Goal: Task Accomplishment & Management: Complete application form

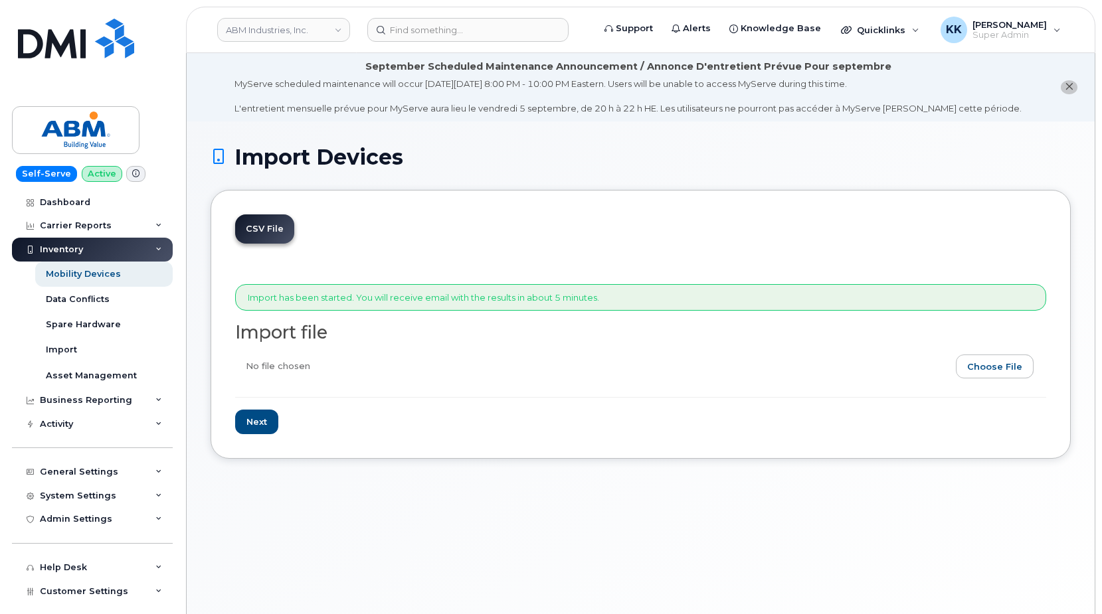
click at [999, 366] on input "file" at bounding box center [635, 370] width 800 height 31
click at [988, 374] on input "file" at bounding box center [635, 370] width 800 height 31
type input "C:\fakepath\ABM Verizon 3922 Inventory August 2025.csv"
click at [262, 422] on input "Next" at bounding box center [256, 422] width 43 height 25
type input "Loading..."
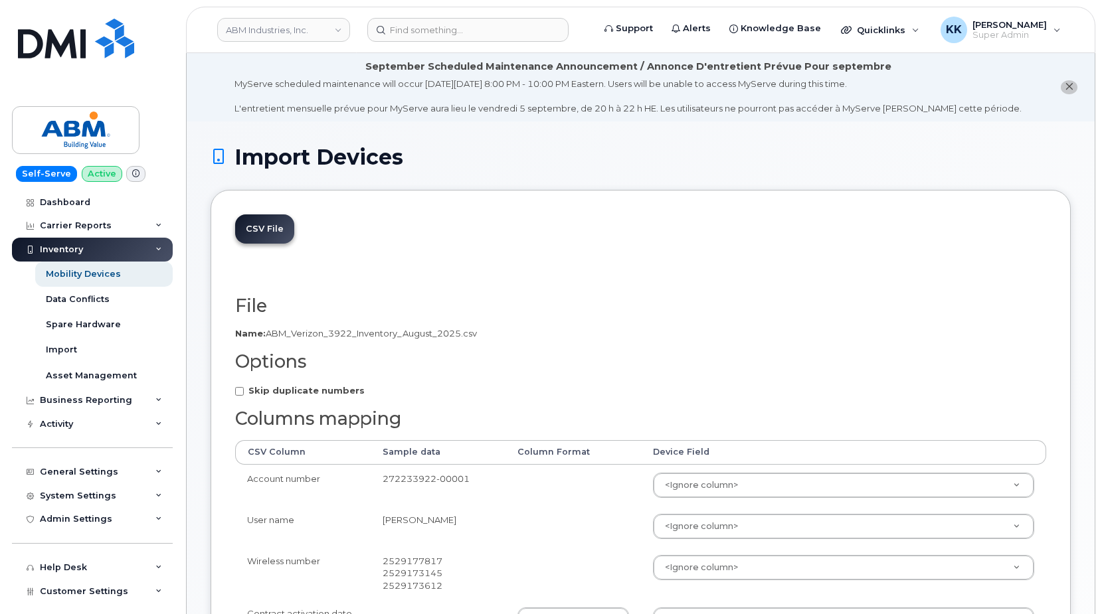
click at [270, 395] on strong "Skip duplicate numbers" at bounding box center [306, 390] width 116 height 11
click at [244, 395] on input "Skip duplicate numbers" at bounding box center [239, 391] width 9 height 9
checkbox input "true"
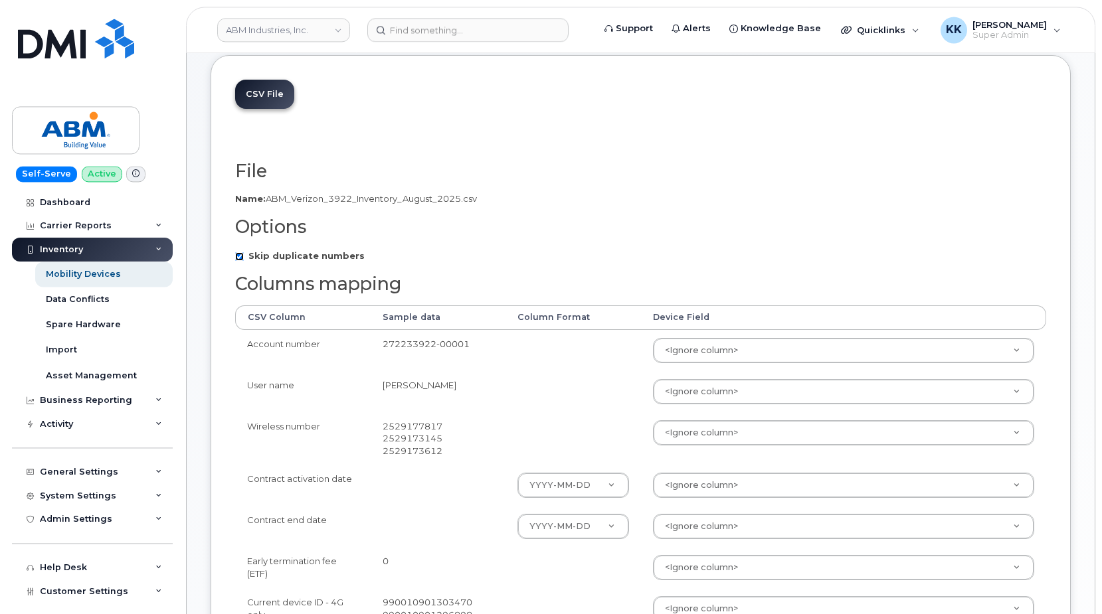
scroll to position [135, 0]
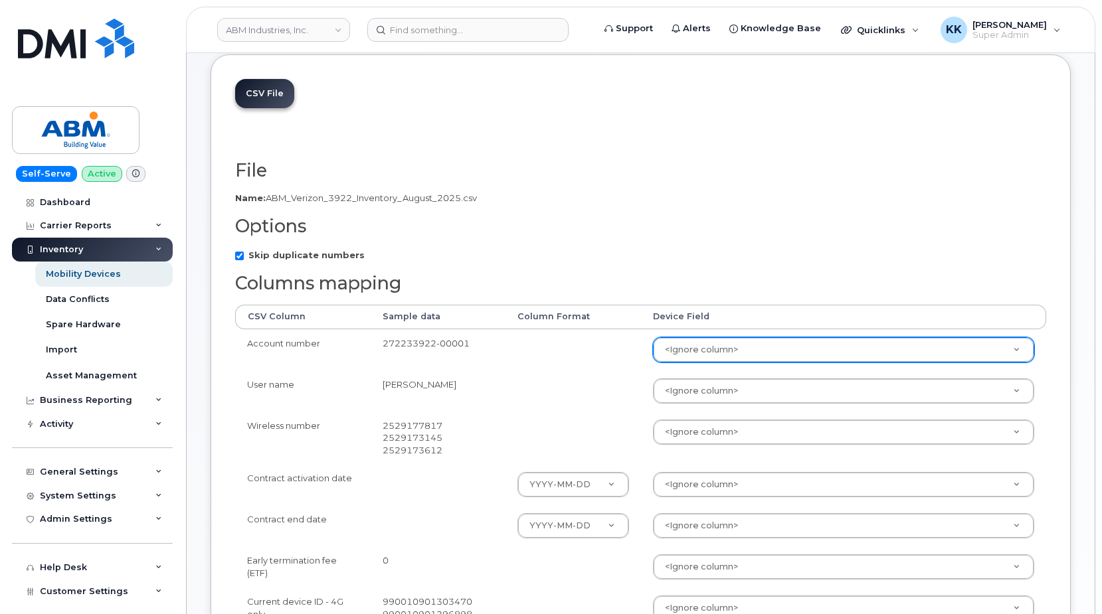
click at [693, 345] on body "ABM Industries, Inc. Support Alerts Knowledge Base Quicklinks Suspend / Cancel …" at bounding box center [551, 462] width 1102 height 1195
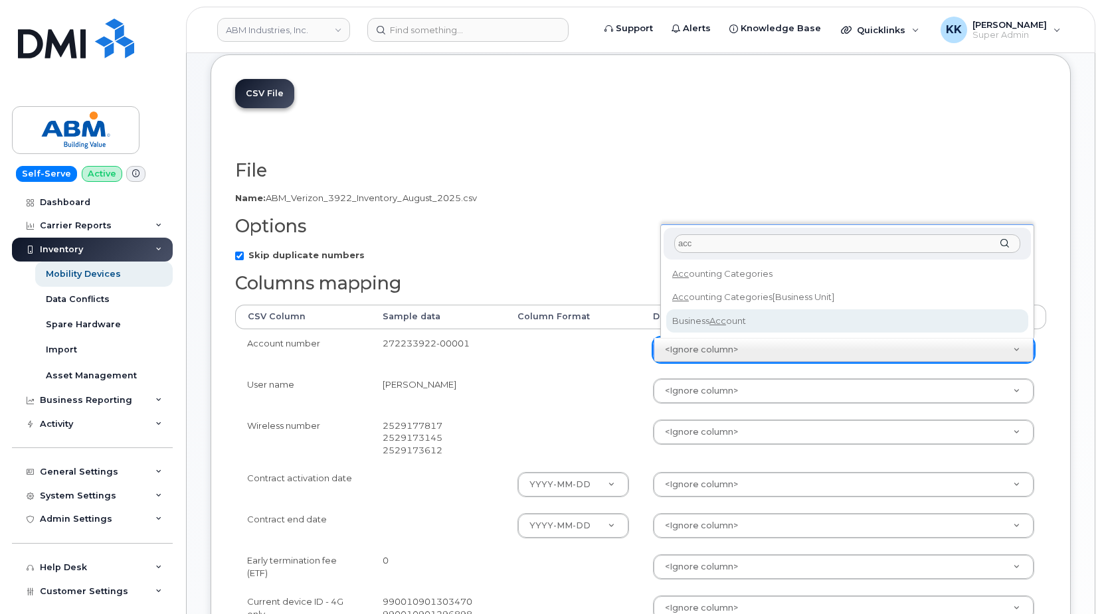
type input "acc"
select select "business_account_id"
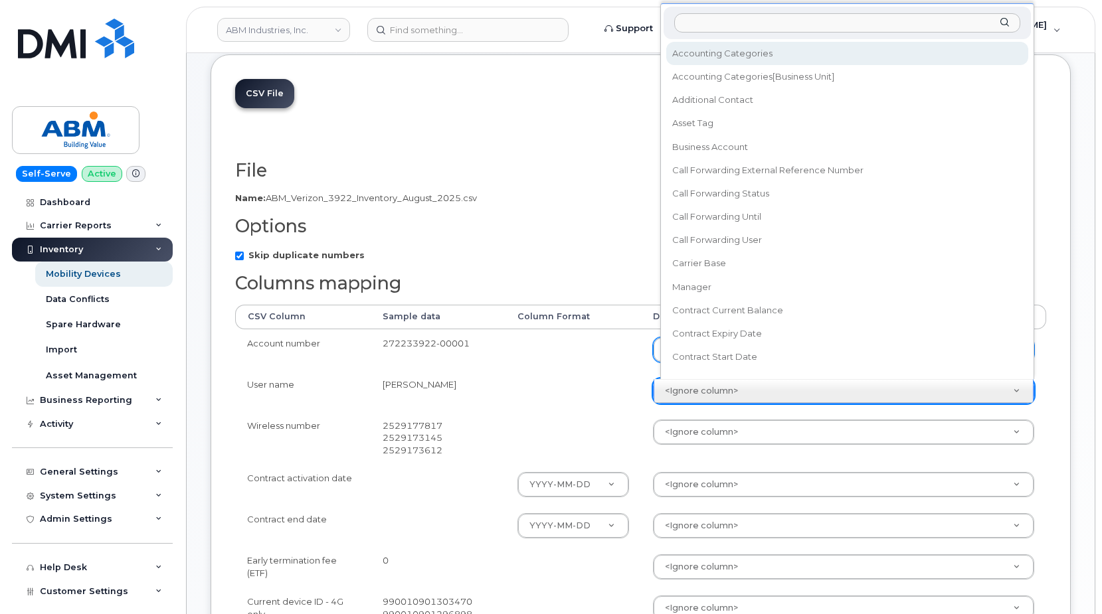
click at [693, 383] on body "ABM Industries, Inc. Support Alerts Knowledge Base Quicklinks Suspend / Cancel …" at bounding box center [551, 462] width 1102 height 1195
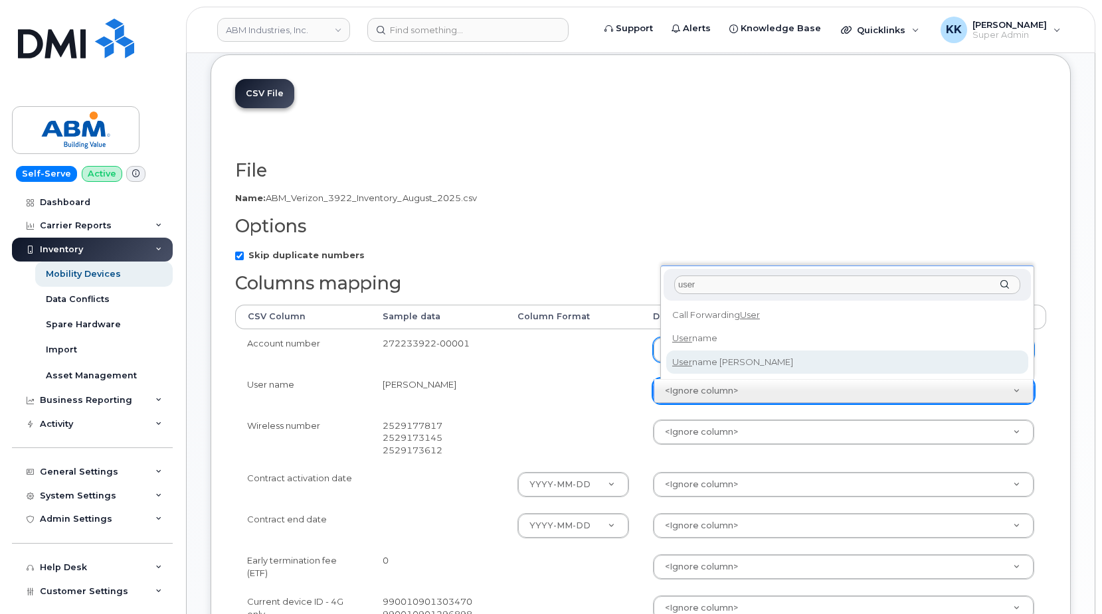
type input "user"
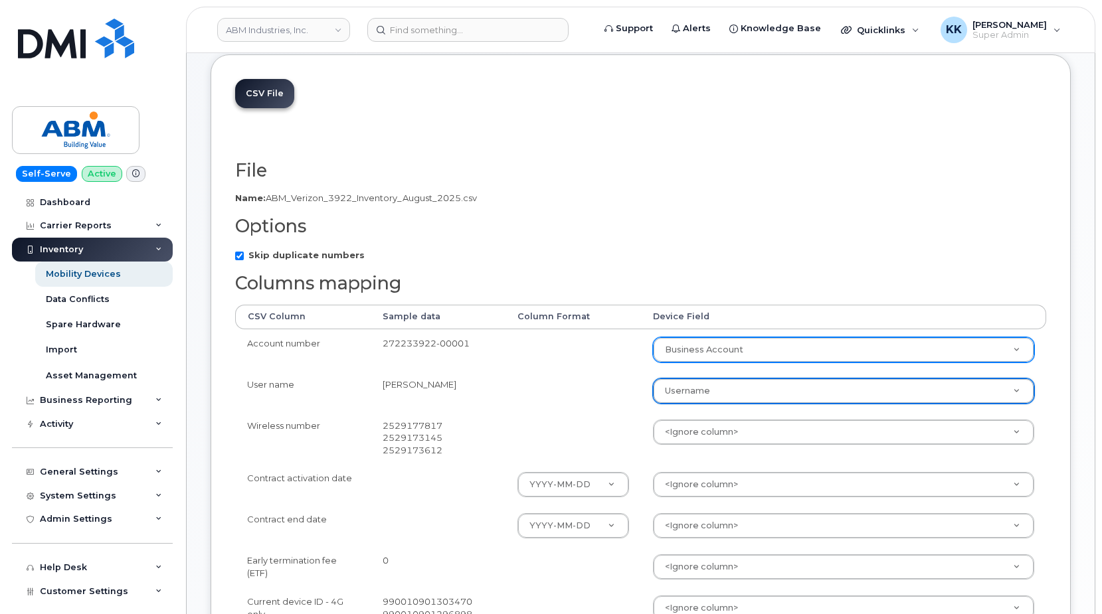
select select "username"
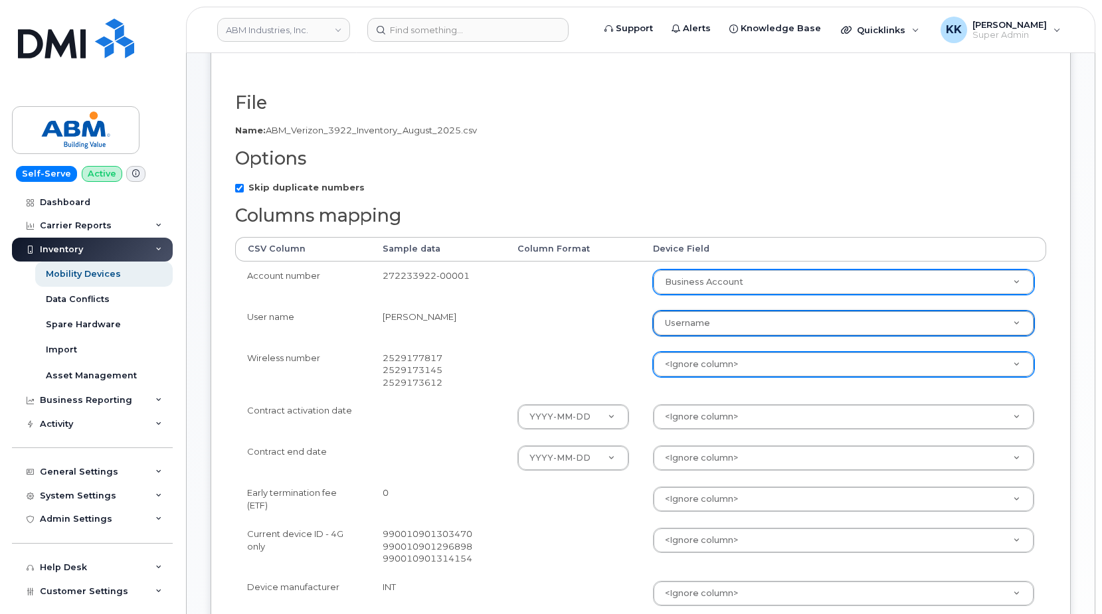
click at [716, 367] on body "ABM Industries, Inc. Support Alerts Knowledge Base Quicklinks Suspend / Cancel …" at bounding box center [551, 394] width 1102 height 1195
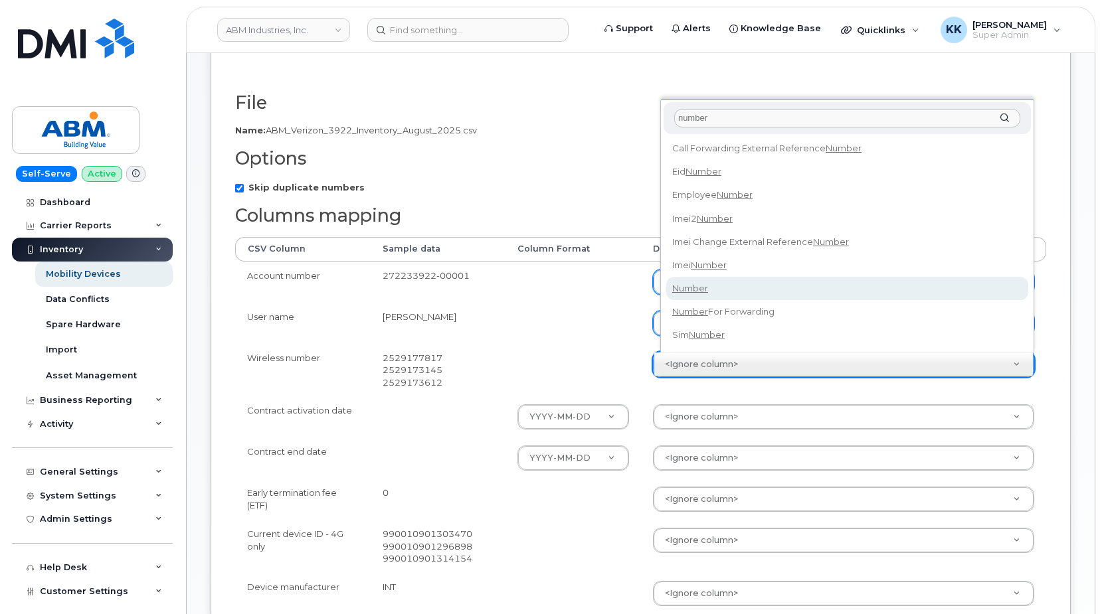
type input "number"
select select "number"
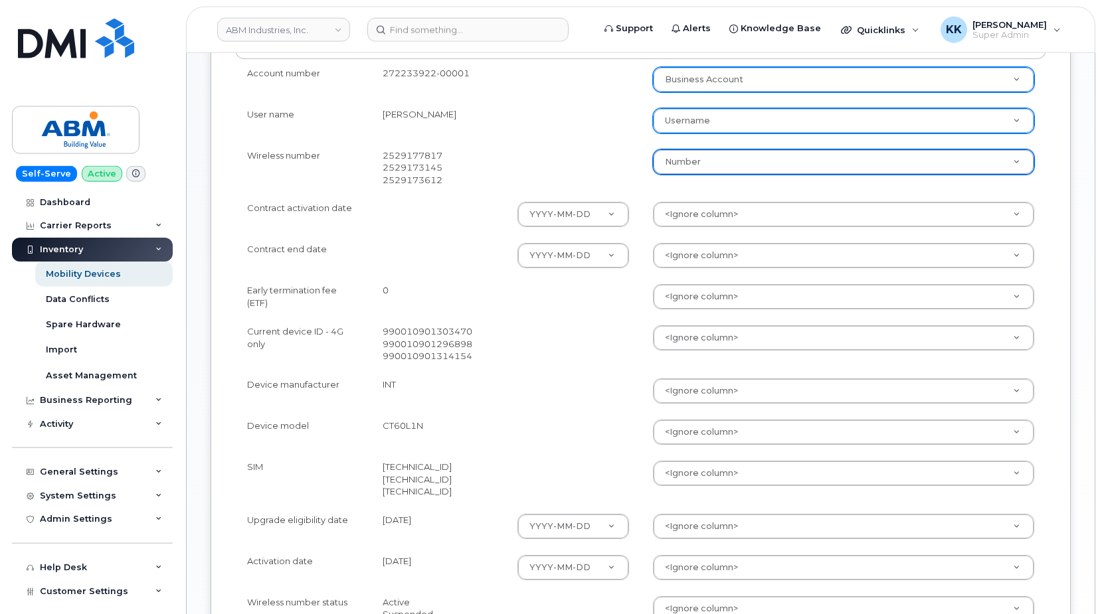
scroll to position [406, 0]
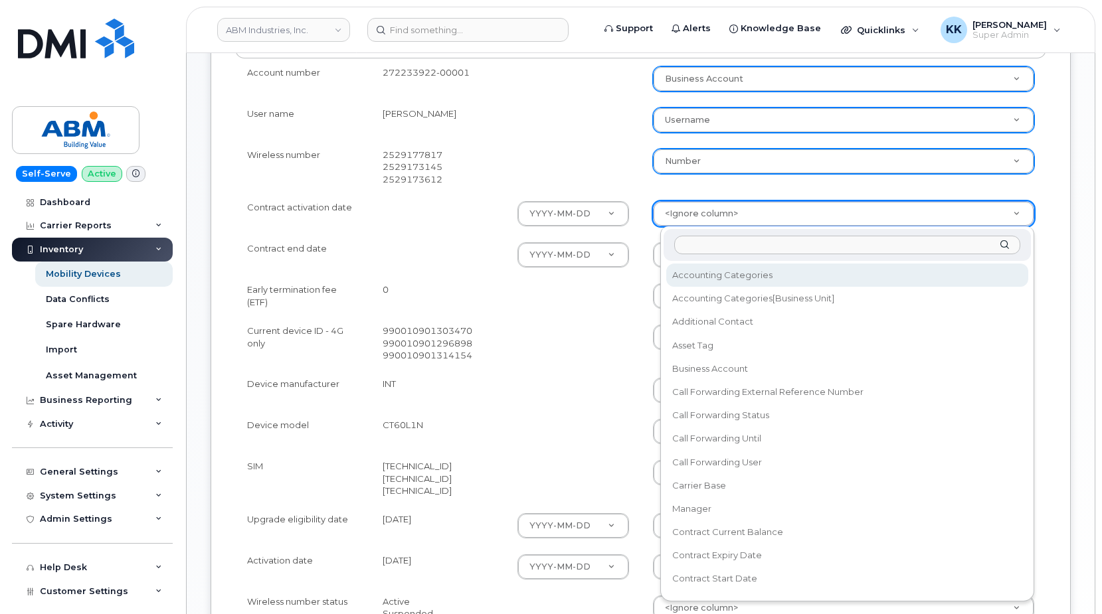
click at [703, 203] on body "ABM Industries, Inc. Support Alerts Knowledge Base Quicklinks Suspend / Cancel …" at bounding box center [551, 191] width 1102 height 1195
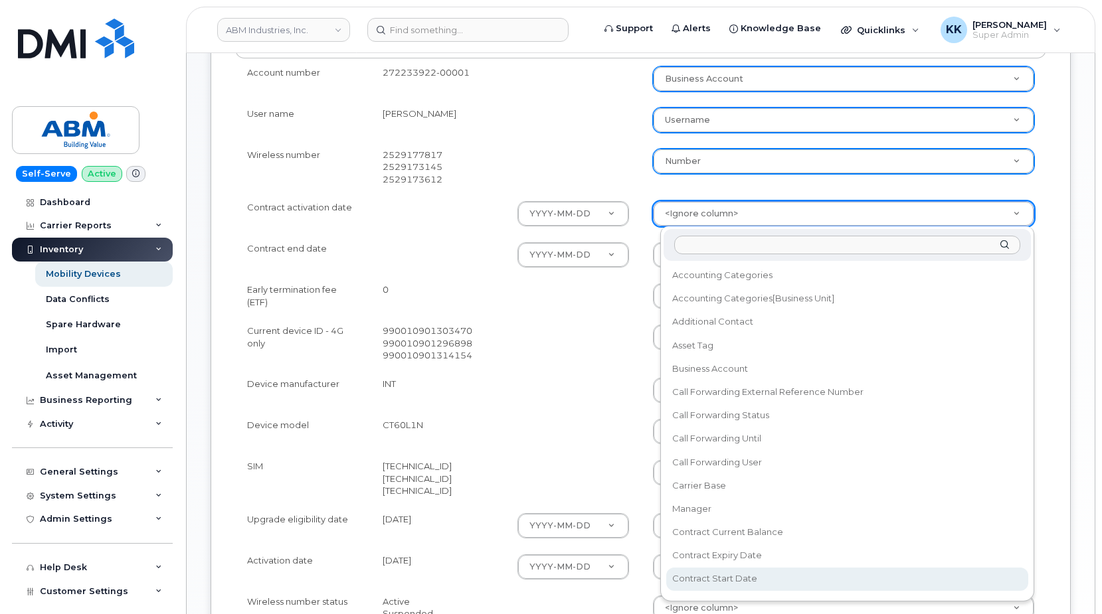
select select "contract_start_date"
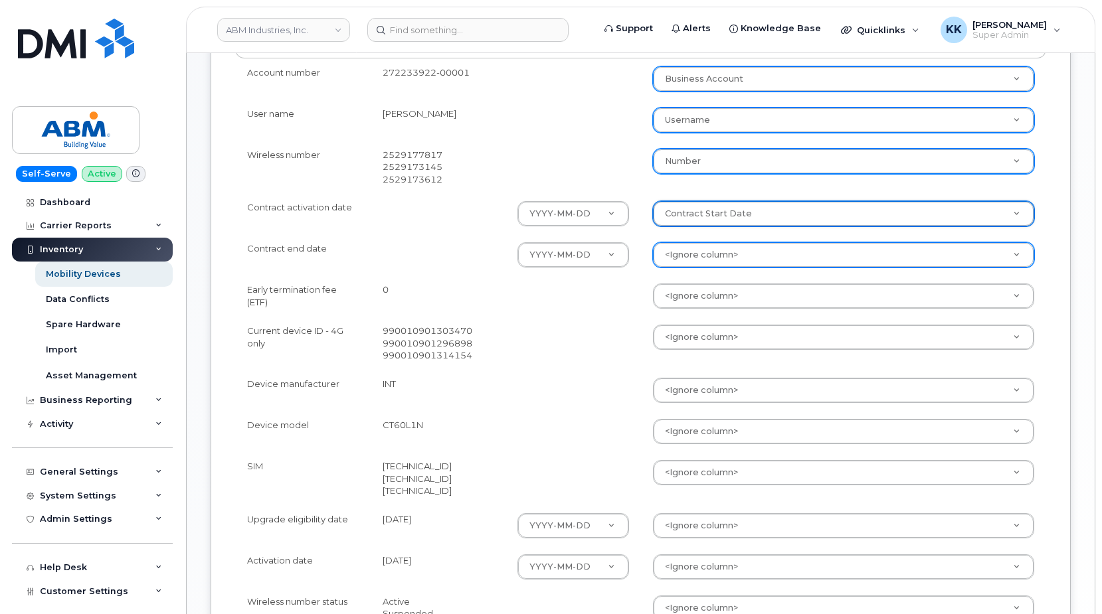
click at [709, 255] on body "ABM Industries, Inc. Support Alerts Knowledge Base Quicklinks Suspend / Cancel …" at bounding box center [551, 191] width 1102 height 1195
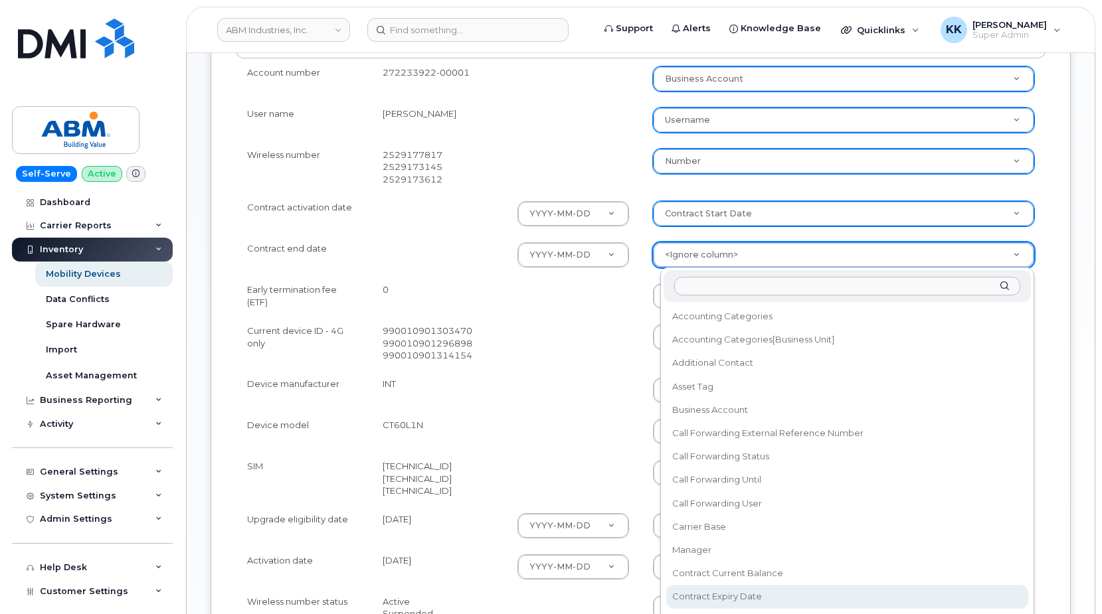
select select "contract_expiry_date"
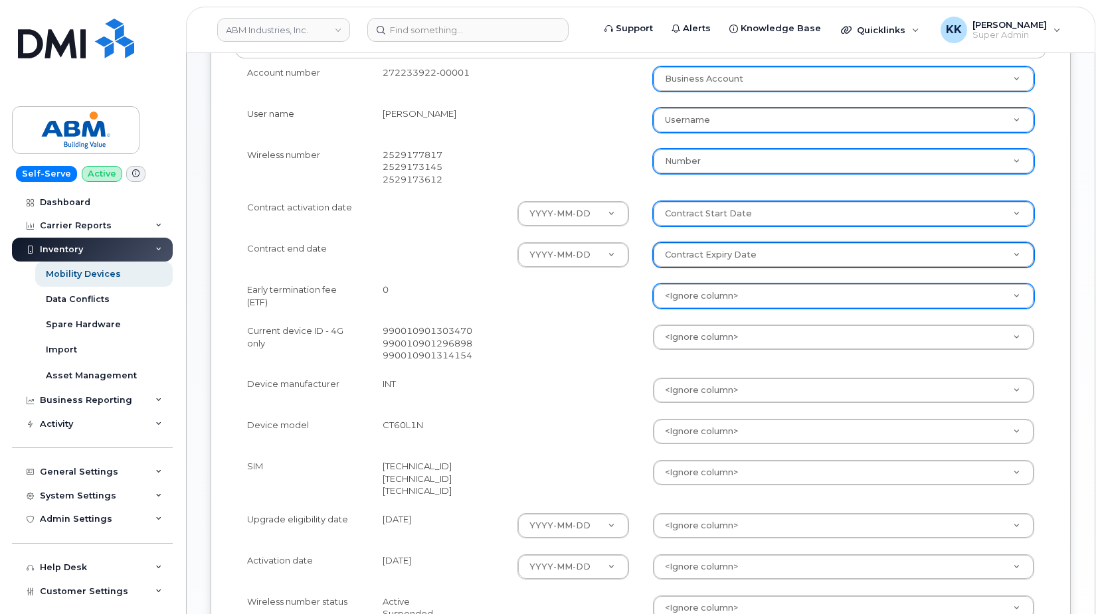
click at [695, 295] on body "ABM Industries, Inc. Support Alerts Knowledge Base Quicklinks Suspend / Cancel …" at bounding box center [551, 191] width 1102 height 1195
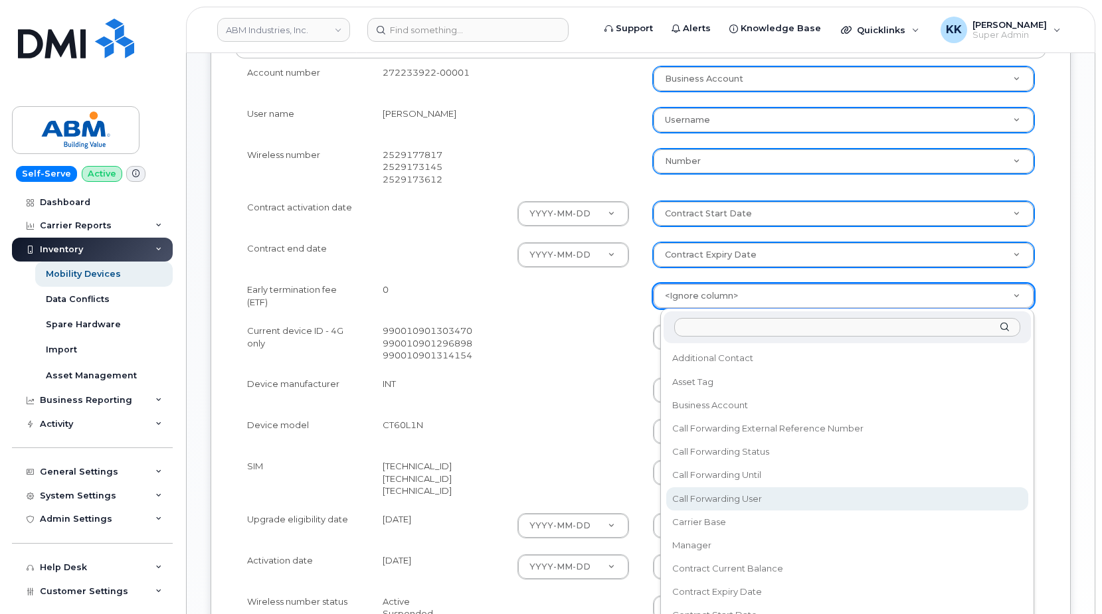
scroll to position [64, 0]
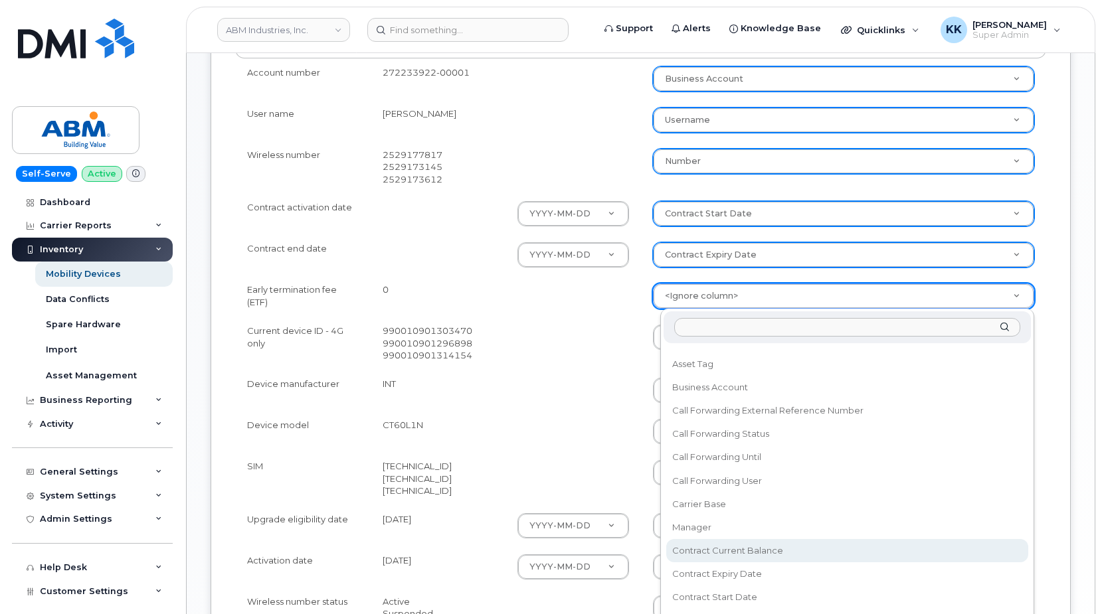
select select "contract_current_balance"
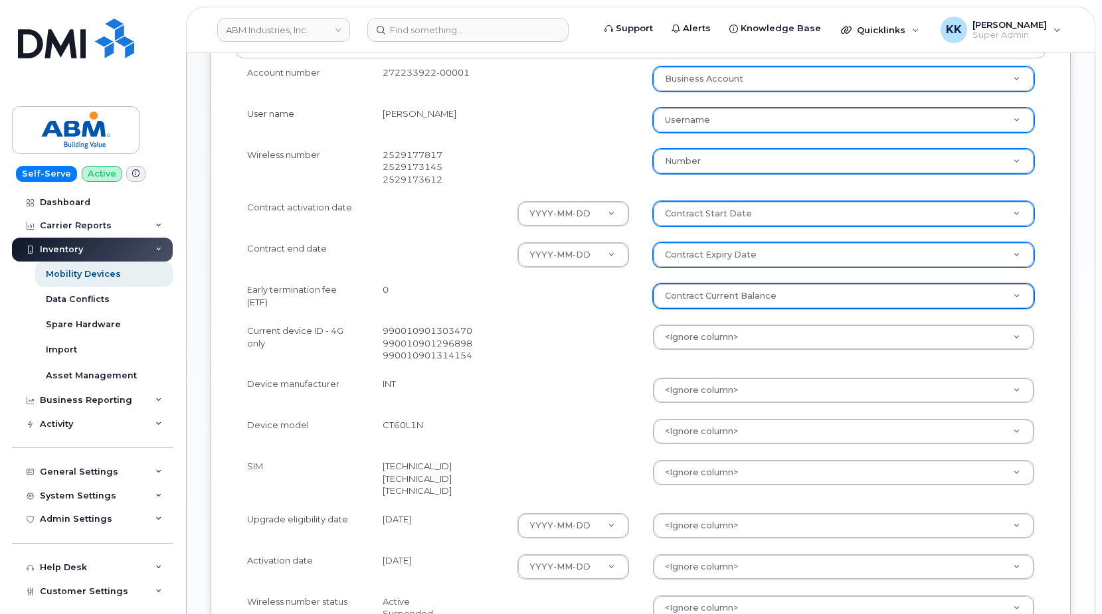
click at [691, 323] on td "<Ignore column> Accounting Categories Accounting Categories[Business Unit] Addi…" at bounding box center [844, 343] width 406 height 53
click at [695, 332] on body "ABM Industries, Inc. Support Alerts Knowledge Base Quicklinks Suspend / Cancel …" at bounding box center [551, 191] width 1102 height 1195
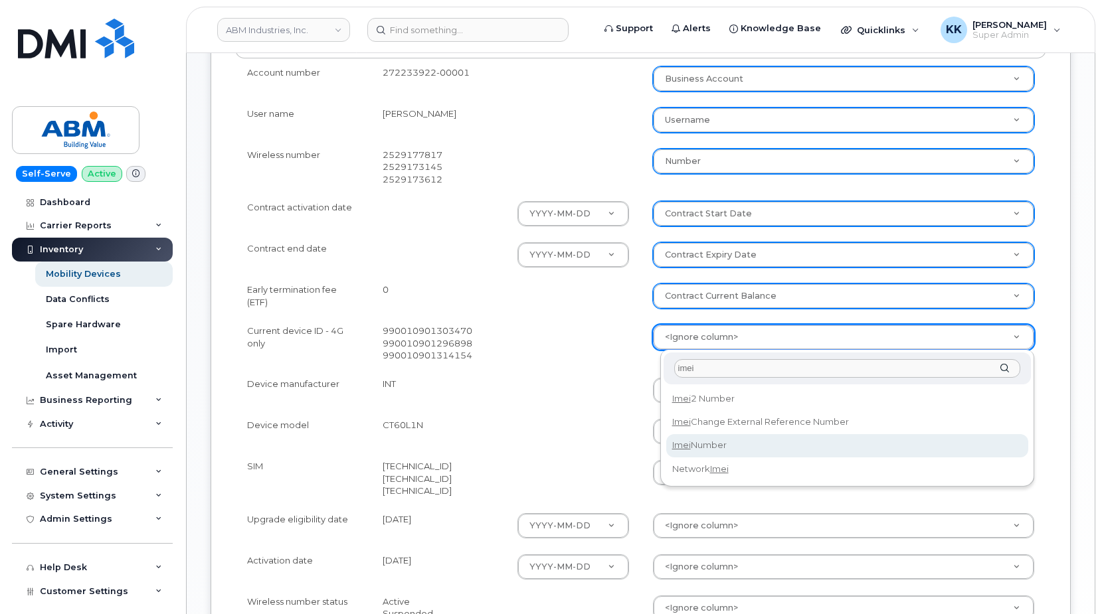
type input "imei"
select select "imei_number"
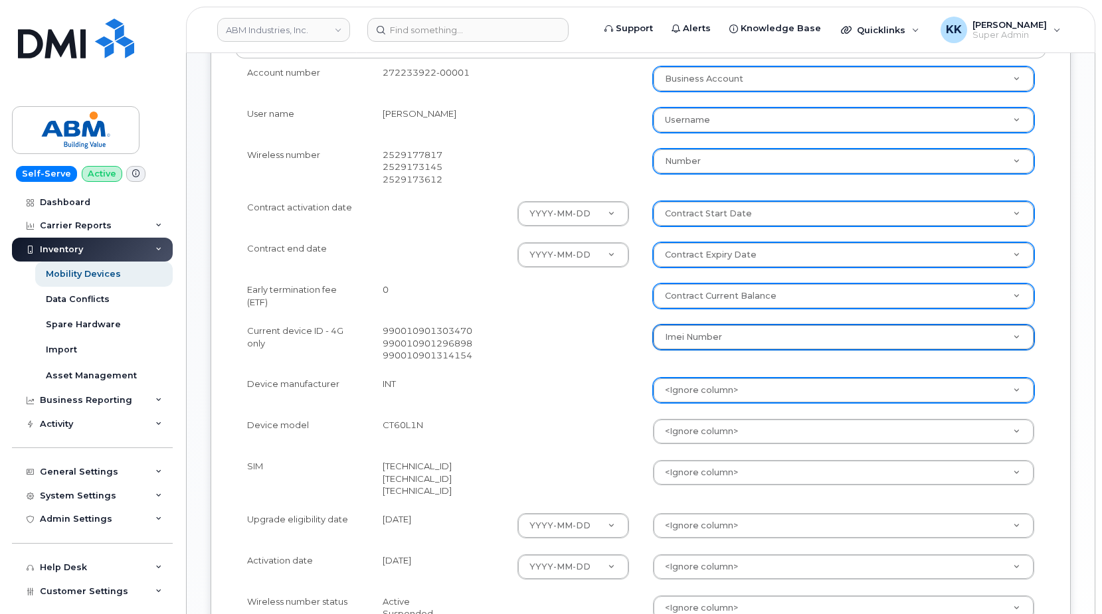
click at [704, 396] on body "ABM Industries, Inc. Support Alerts Knowledge Base Quicklinks Suspend / Cancel …" at bounding box center [551, 191] width 1102 height 1195
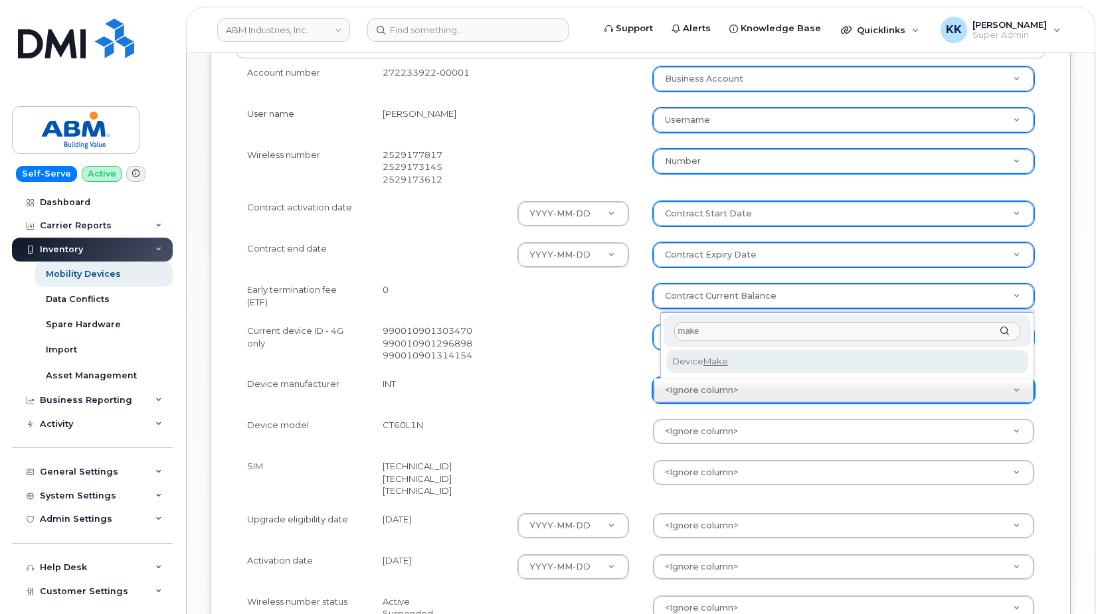
type input "make"
select select "device_make_id"
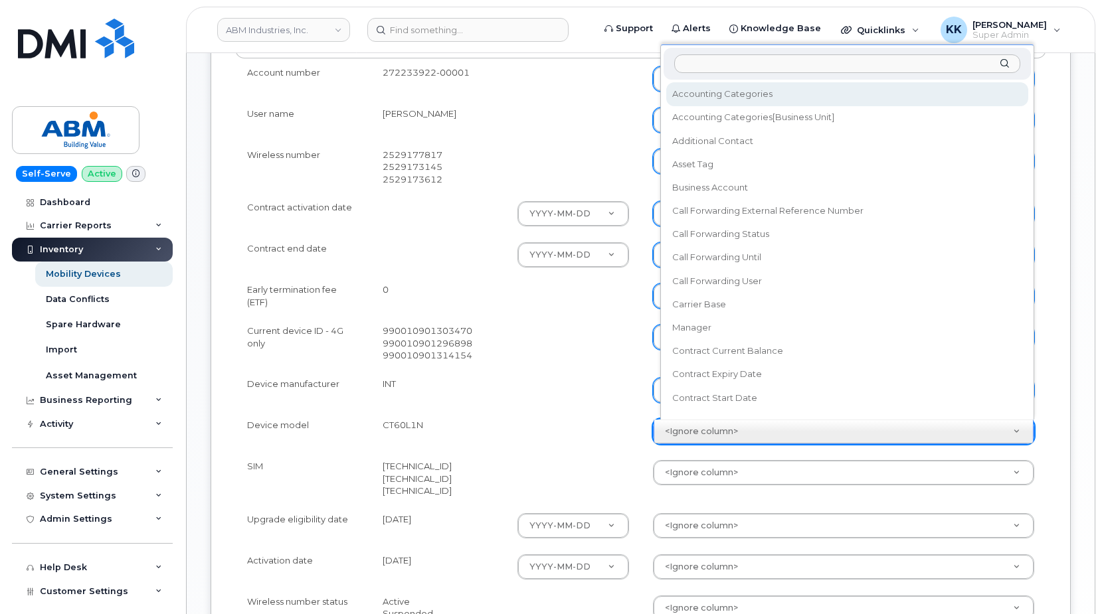
click at [704, 434] on body "ABM Industries, Inc. Support Alerts Knowledge Base Quicklinks Suspend / Cancel …" at bounding box center [551, 191] width 1102 height 1195
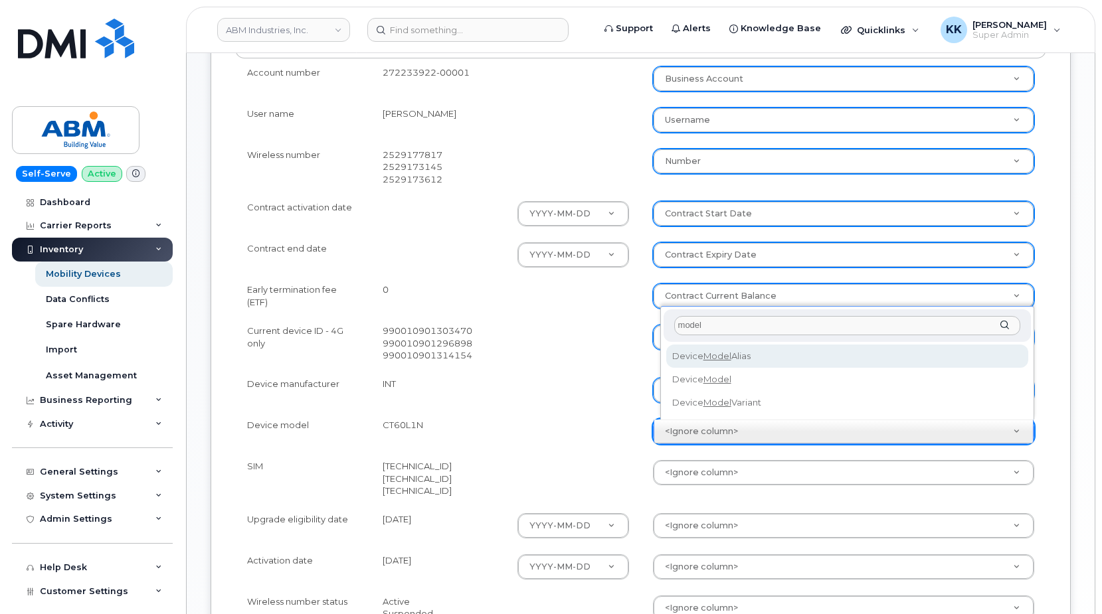
type input "model"
click at [711, 342] on div "model Device Model Alias Device Model Device Model Variant" at bounding box center [847, 363] width 374 height 114
select select "device_model_alias"
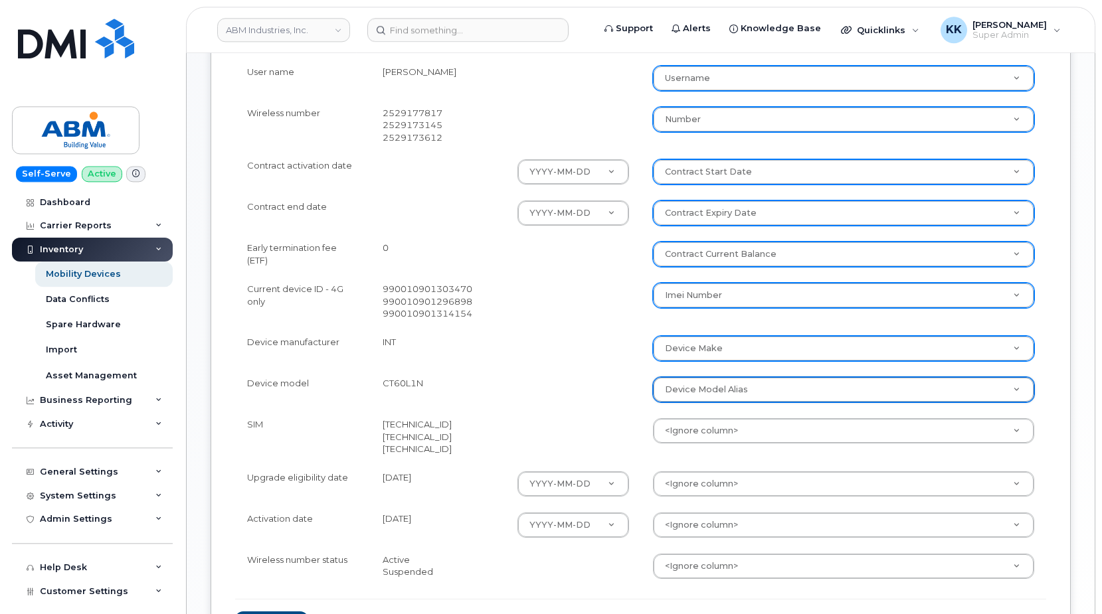
scroll to position [474, 0]
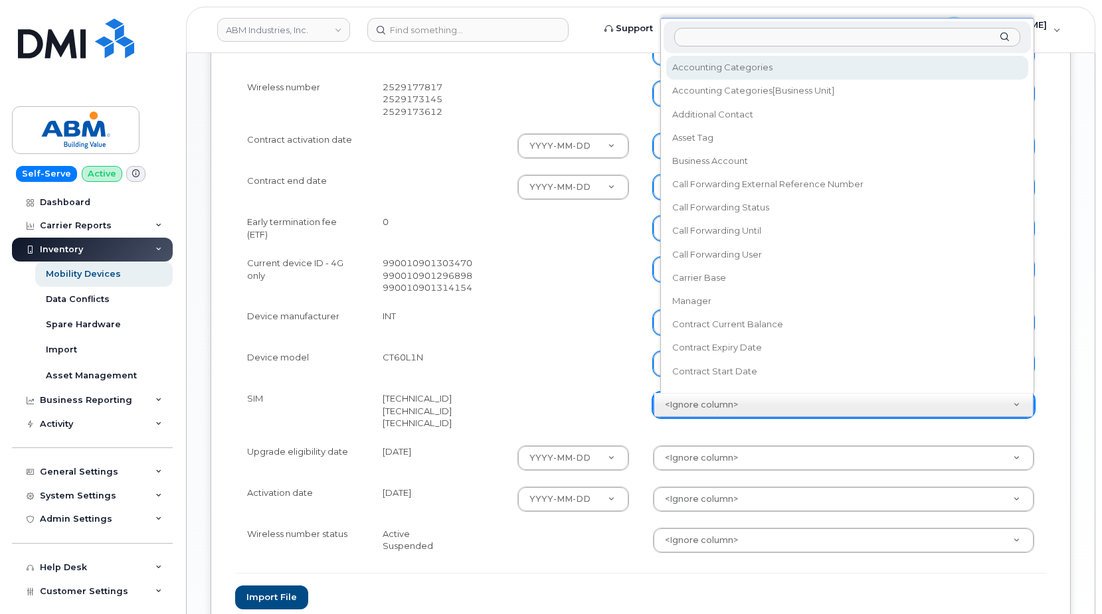
click at [715, 397] on body "ABM Industries, Inc. Support Alerts Knowledge Base Quicklinks Suspend / Cancel …" at bounding box center [551, 123] width 1102 height 1195
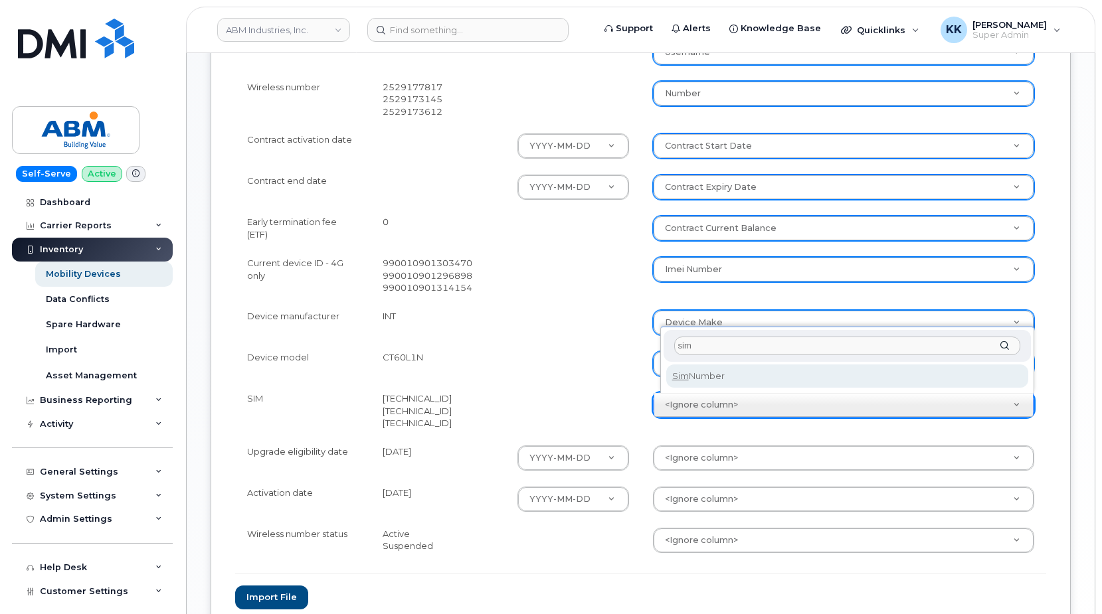
type input "sim"
select select "sim_number"
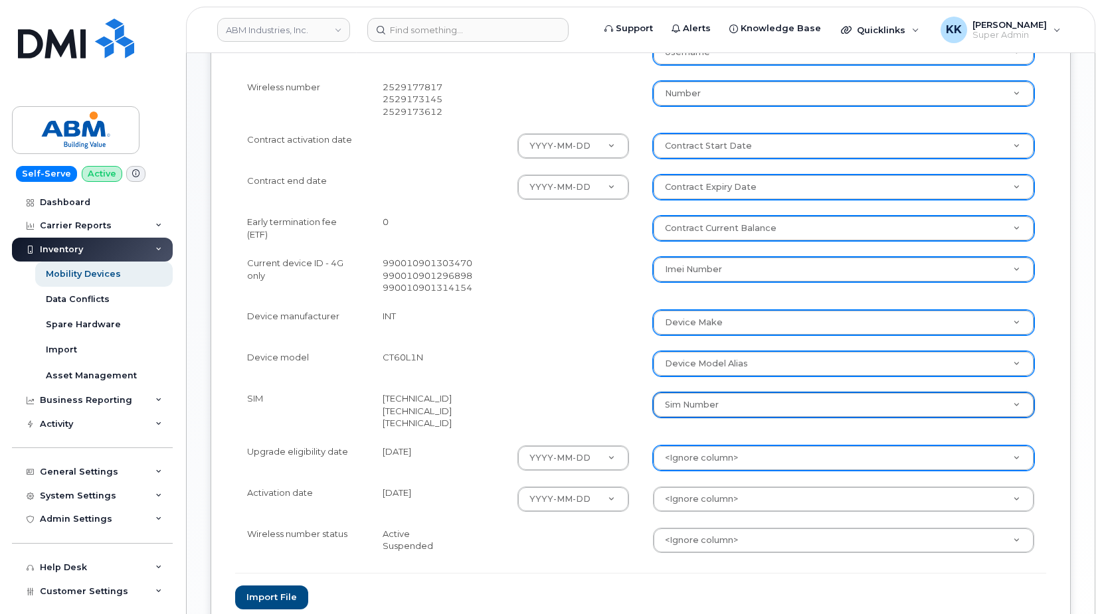
click at [701, 457] on body "ABM Industries, Inc. Support Alerts Knowledge Base Quicklinks Suspend / Cancel …" at bounding box center [551, 123] width 1102 height 1195
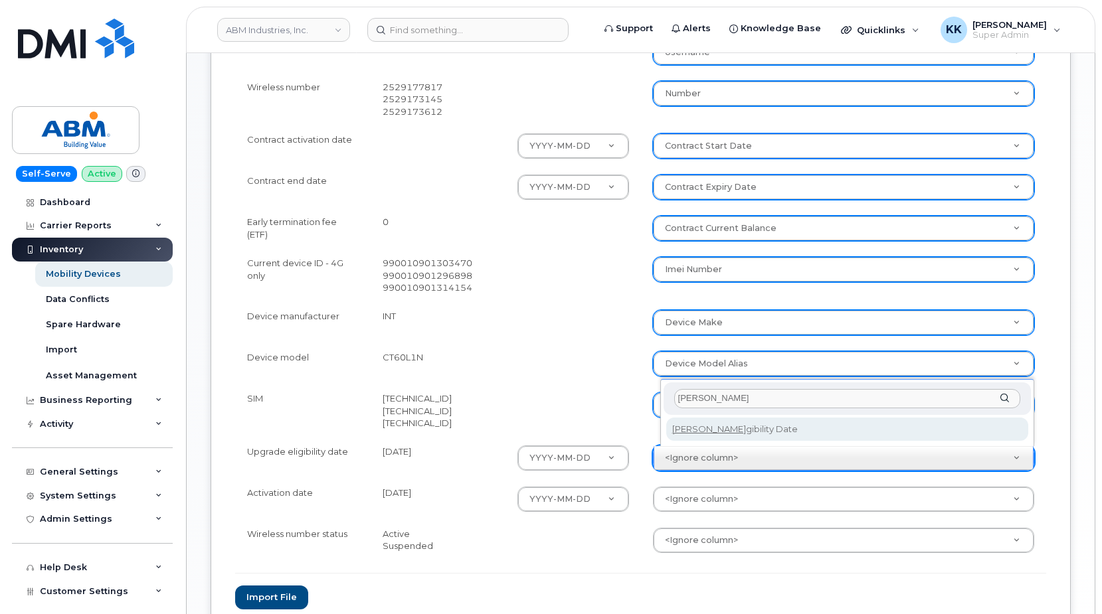
type input "eli"
select select "eligibility_date"
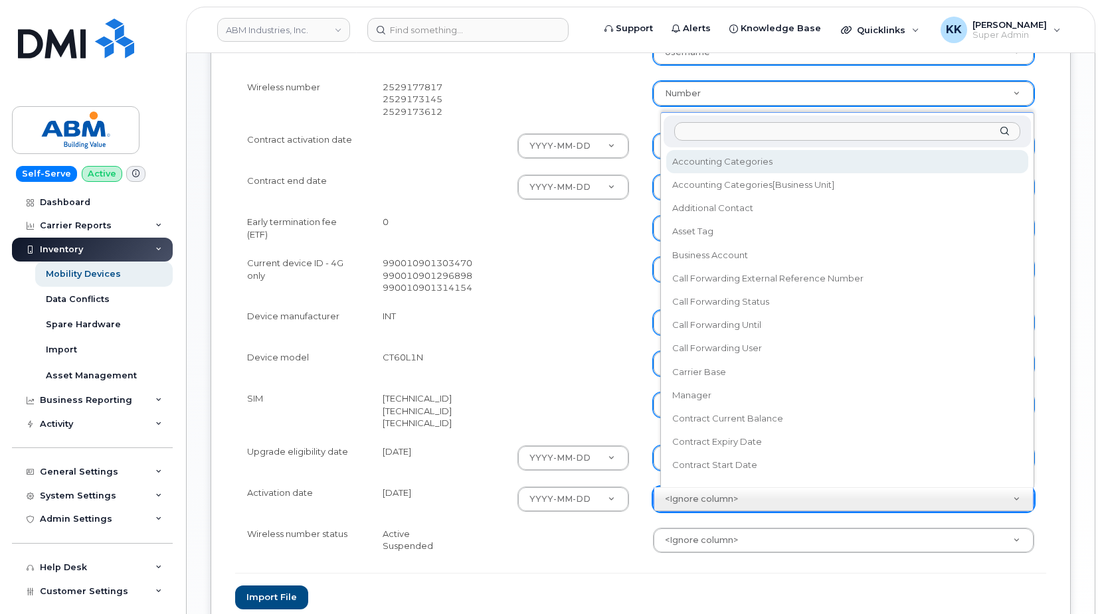
click at [726, 501] on body "ABM Industries, Inc. Support Alerts Knowledge Base Quicklinks Suspend / Cancel …" at bounding box center [551, 123] width 1102 height 1195
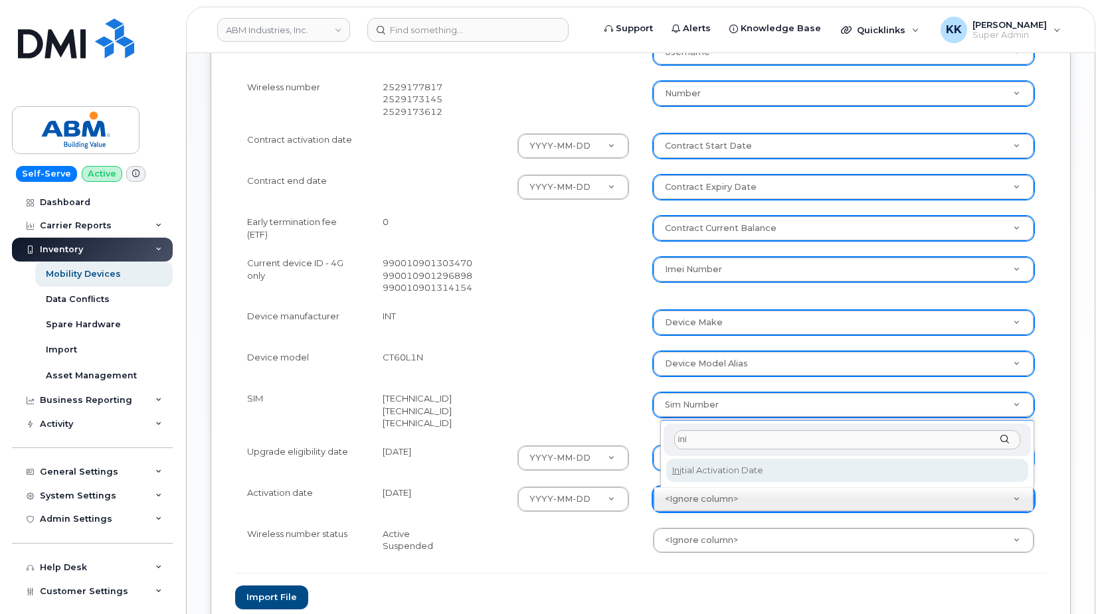
type input "ini"
select select "initial_activation_date"
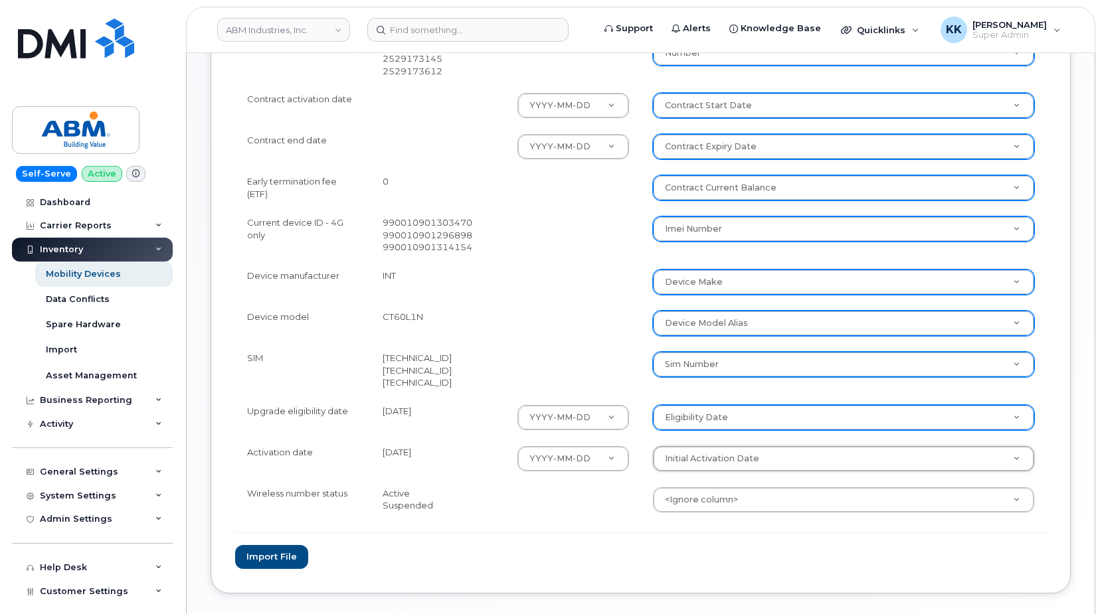
scroll to position [542, 0]
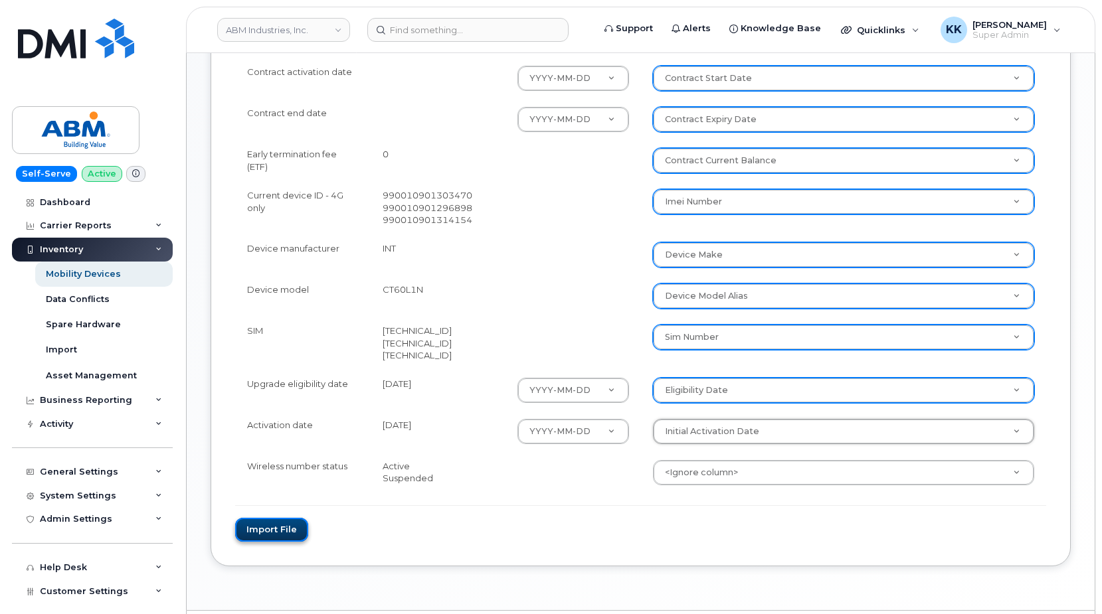
click at [268, 528] on button "Import file" at bounding box center [271, 530] width 73 height 25
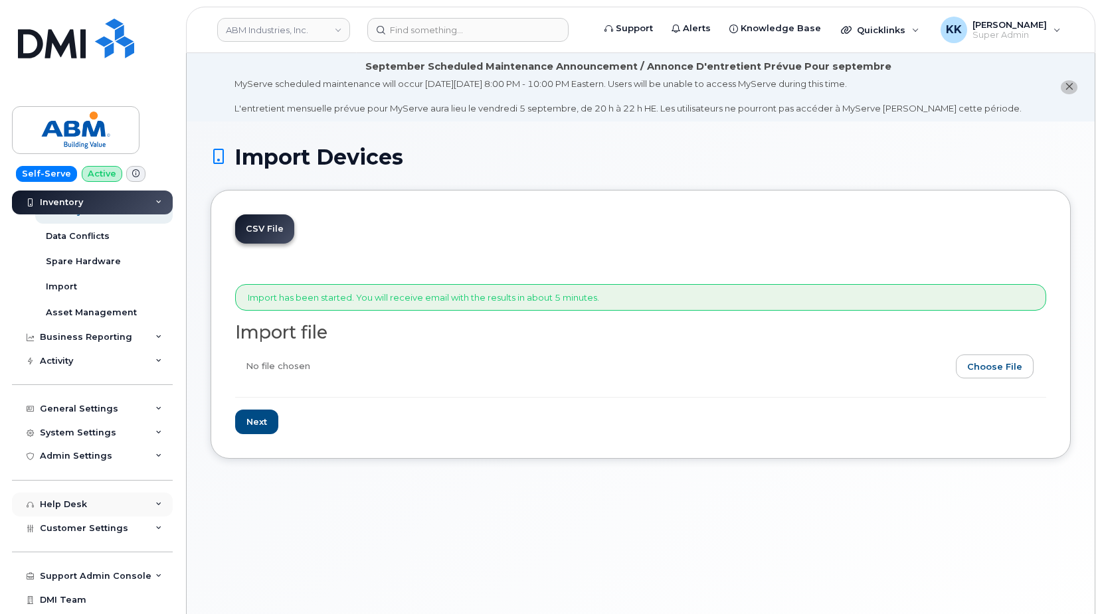
scroll to position [84, 0]
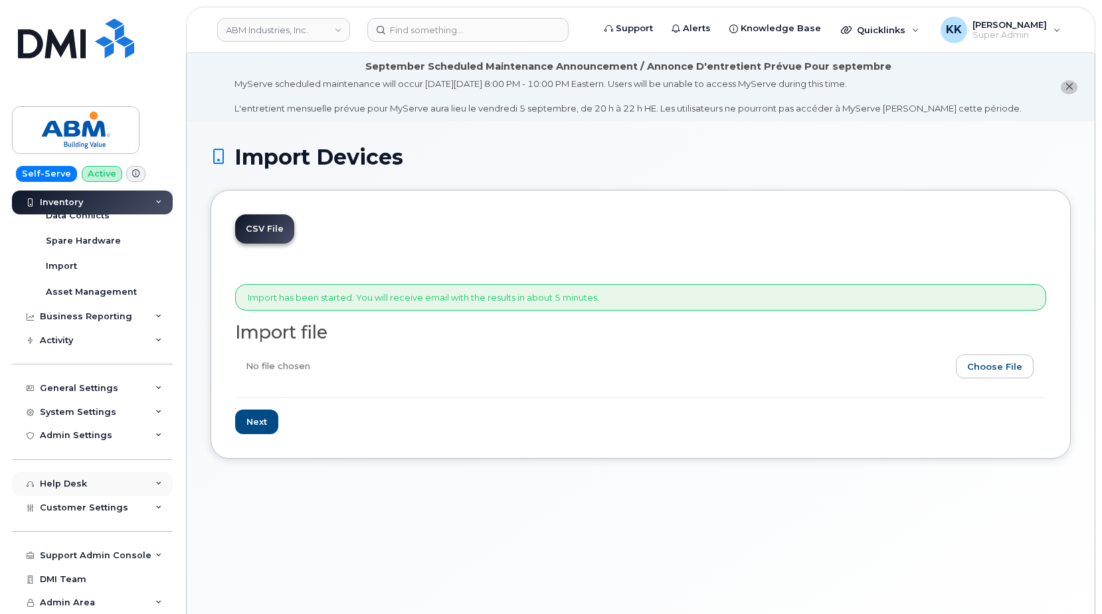
click at [93, 495] on div "Help Desk" at bounding box center [92, 484] width 161 height 24
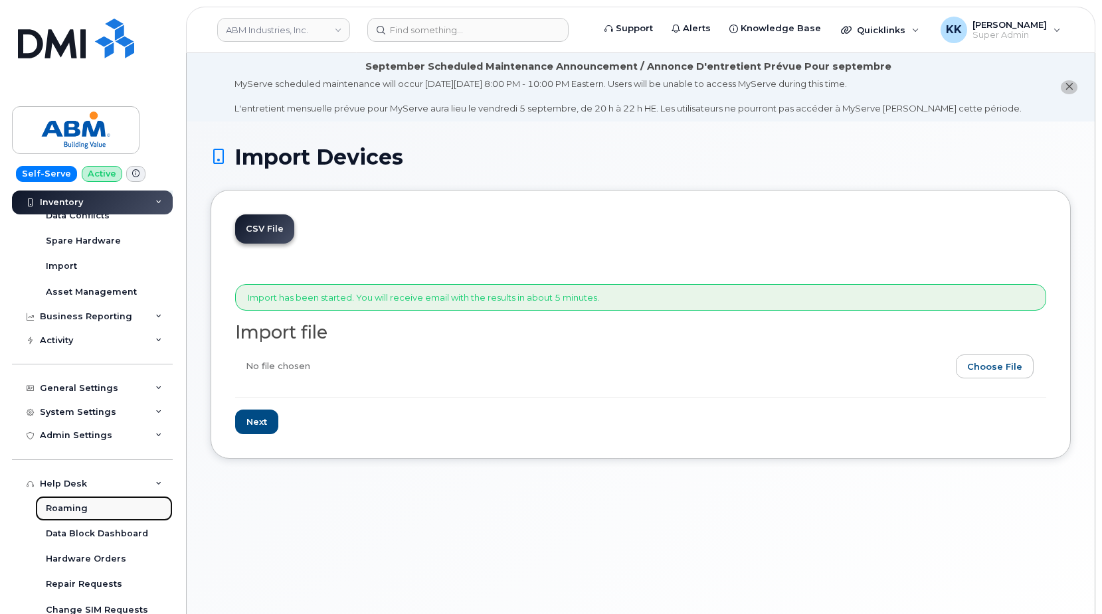
click at [95, 501] on link "Roaming" at bounding box center [103, 508] width 137 height 25
click at [97, 489] on div "Help Desk" at bounding box center [92, 484] width 161 height 24
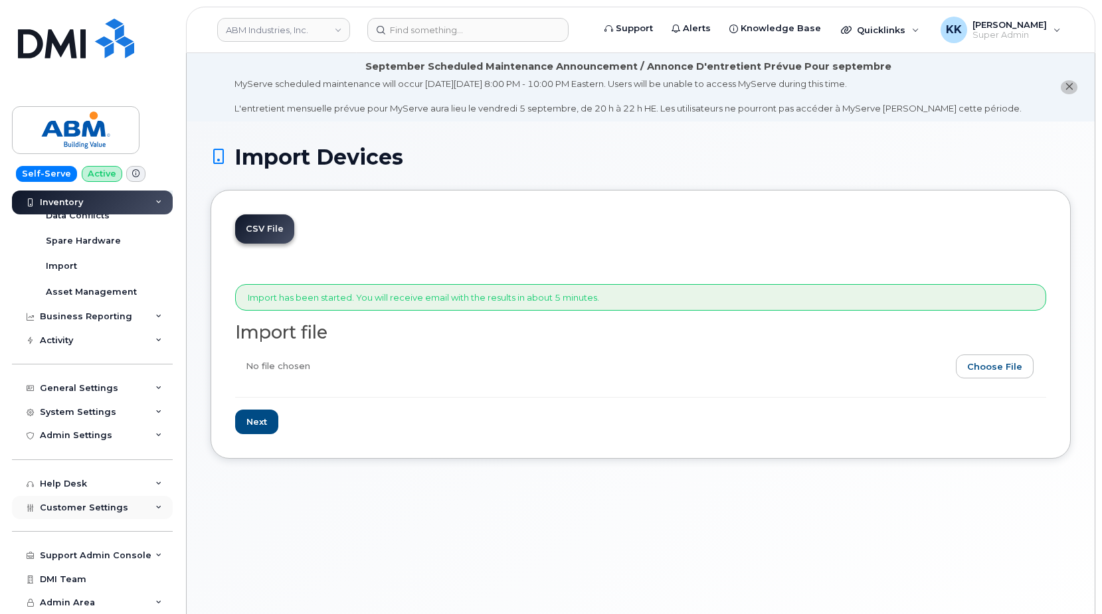
click at [84, 511] on span "Customer Settings" at bounding box center [84, 508] width 88 height 10
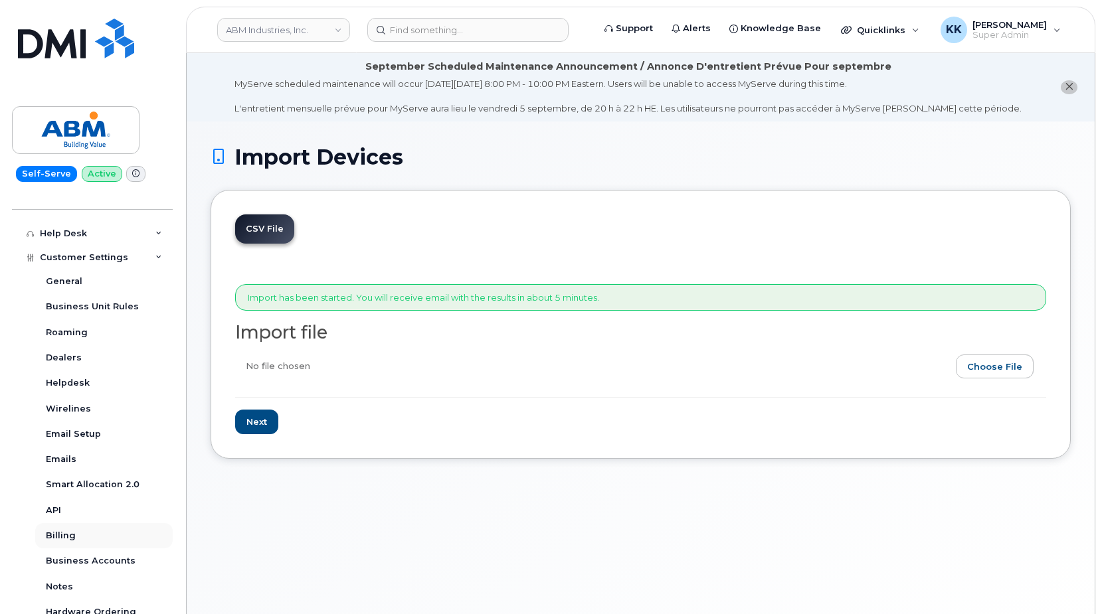
scroll to position [339, 0]
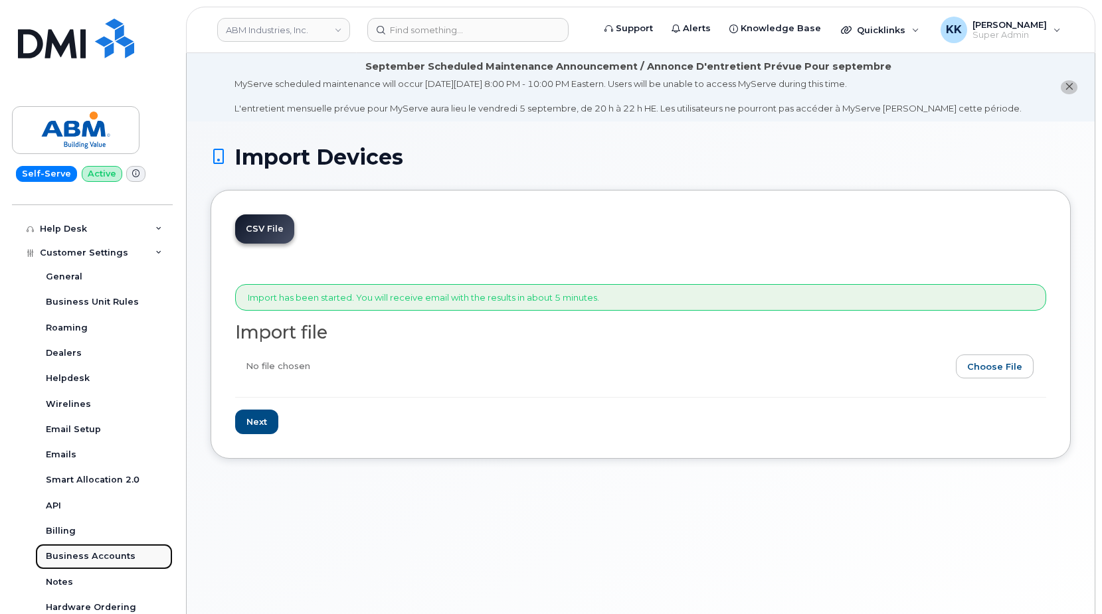
click at [97, 550] on link "Business Accounts" at bounding box center [103, 556] width 137 height 25
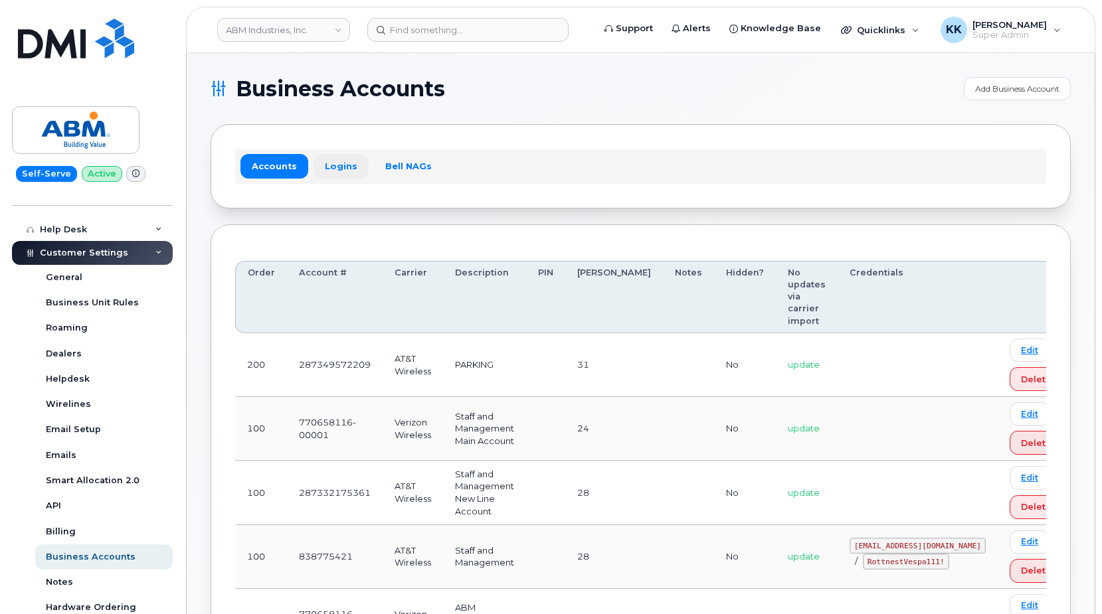
click at [339, 168] on link "Logins" at bounding box center [340, 166] width 55 height 24
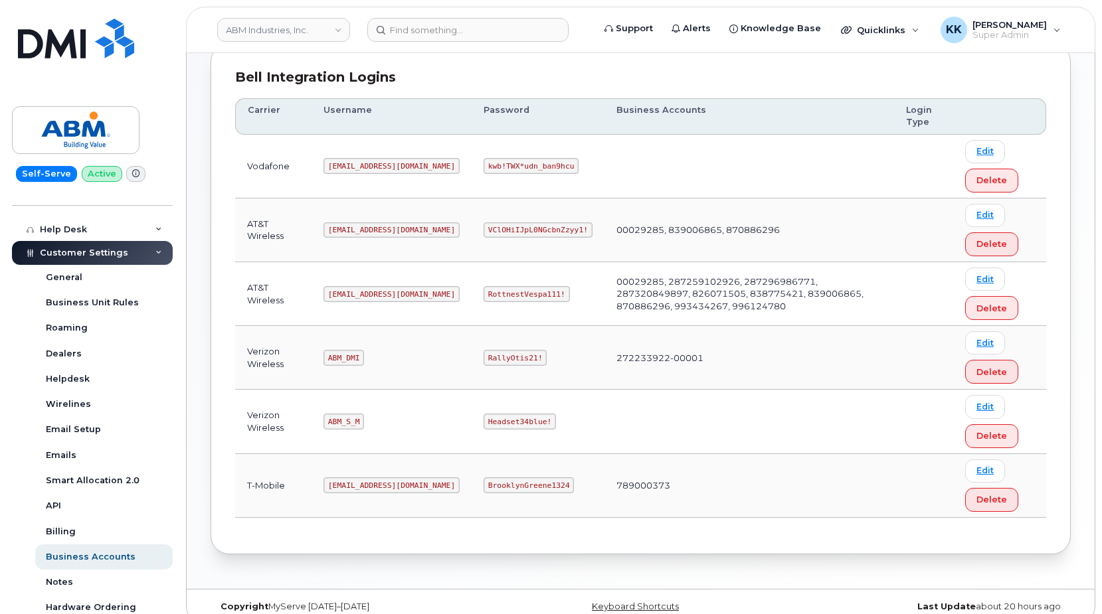
scroll to position [199, 0]
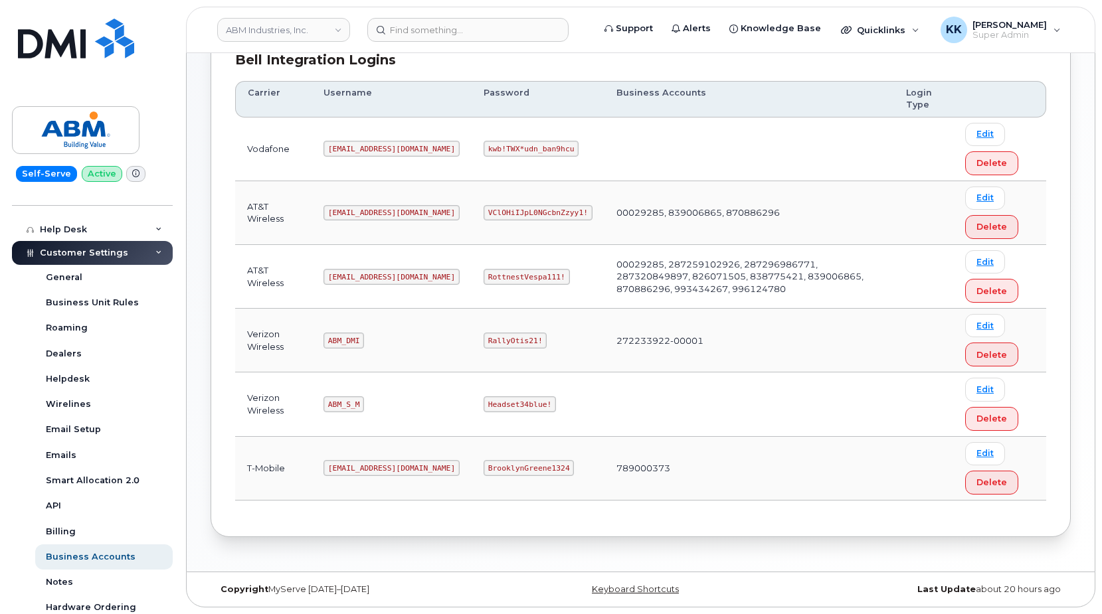
click at [336, 404] on code "ABM_S_M" at bounding box center [343, 404] width 41 height 16
click at [483, 406] on code "Headset34blue!" at bounding box center [519, 404] width 72 height 16
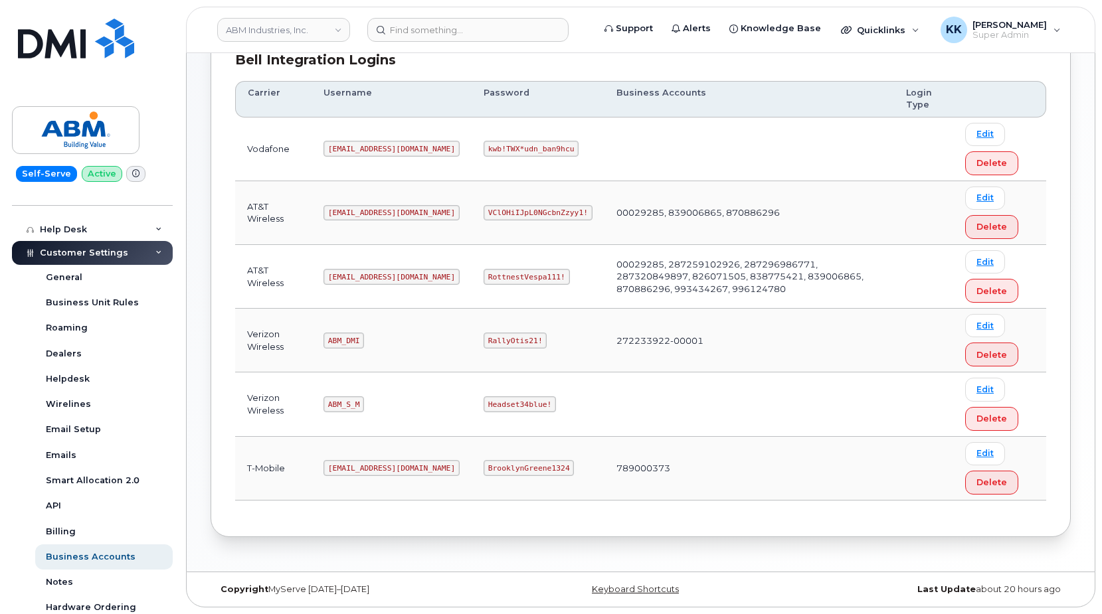
click at [483, 406] on code "Headset34blue!" at bounding box center [519, 404] width 72 height 16
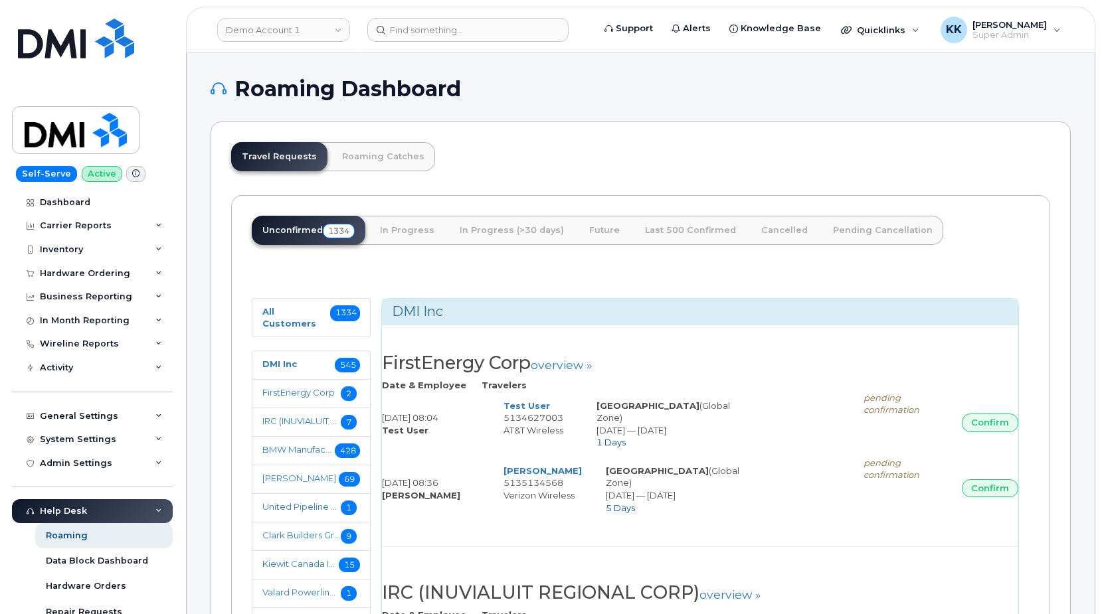
select select
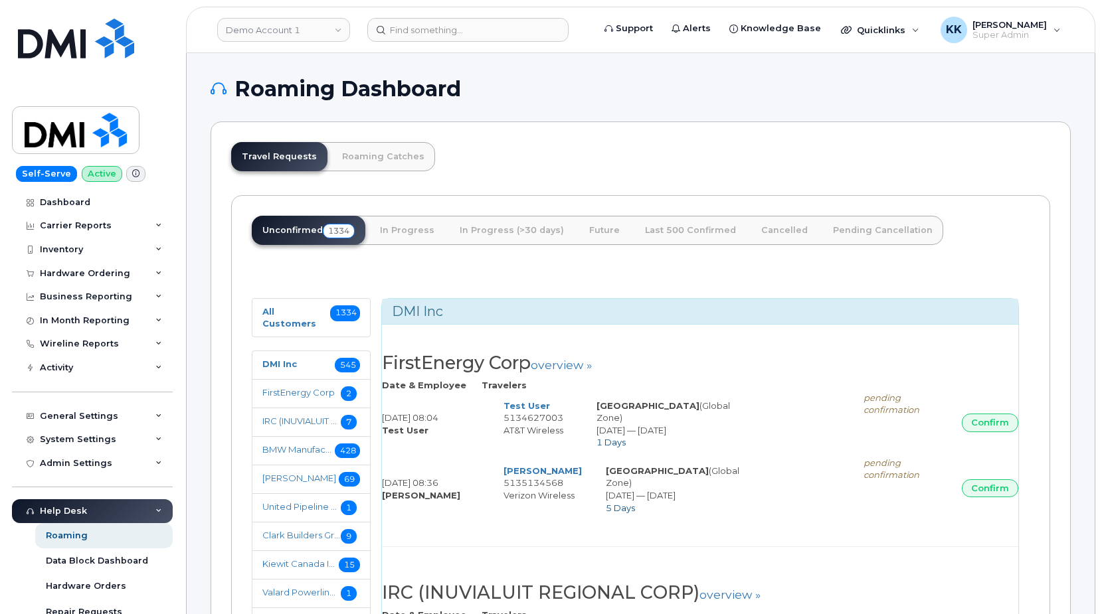
select select
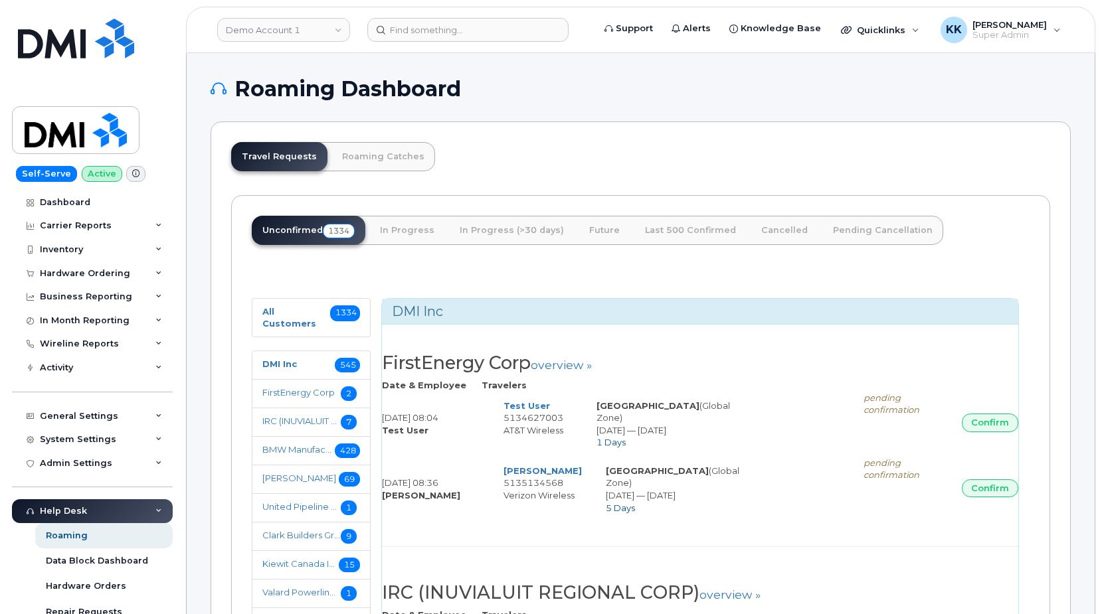
select select
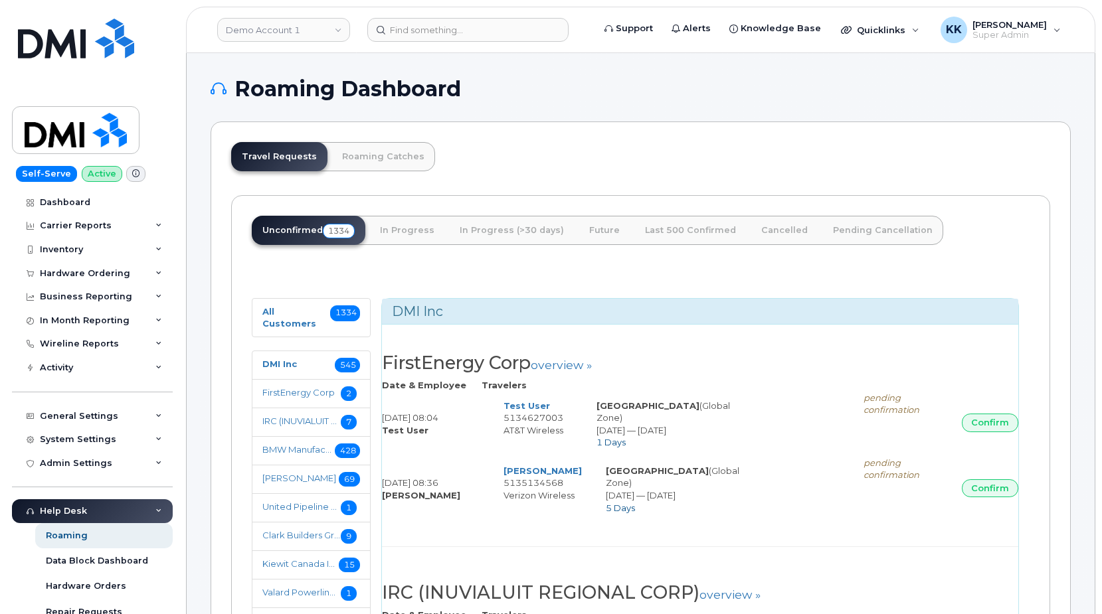
select select
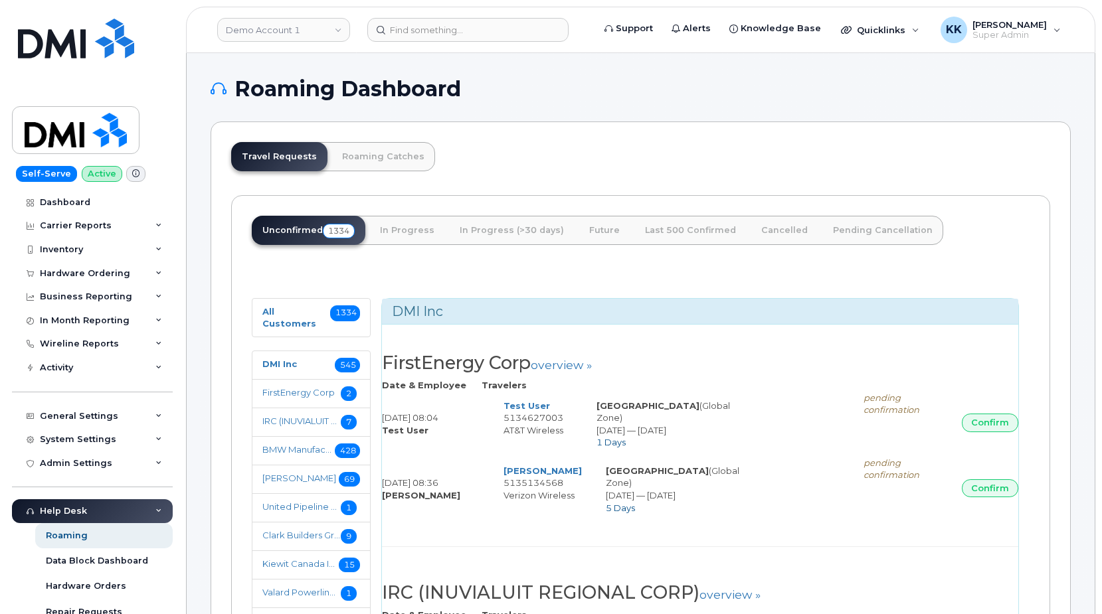
select select
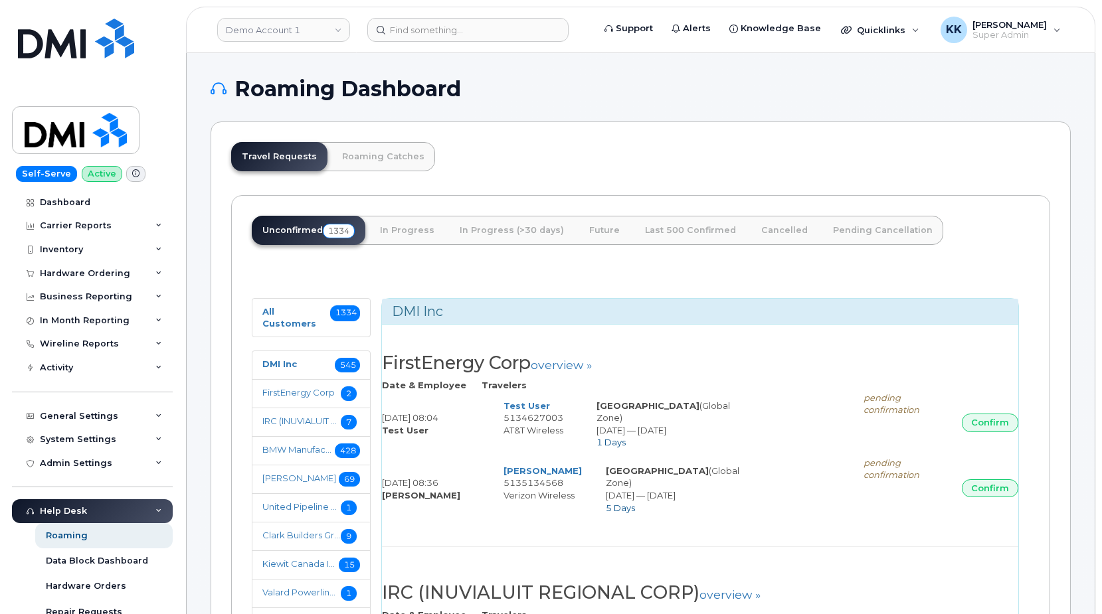
select select
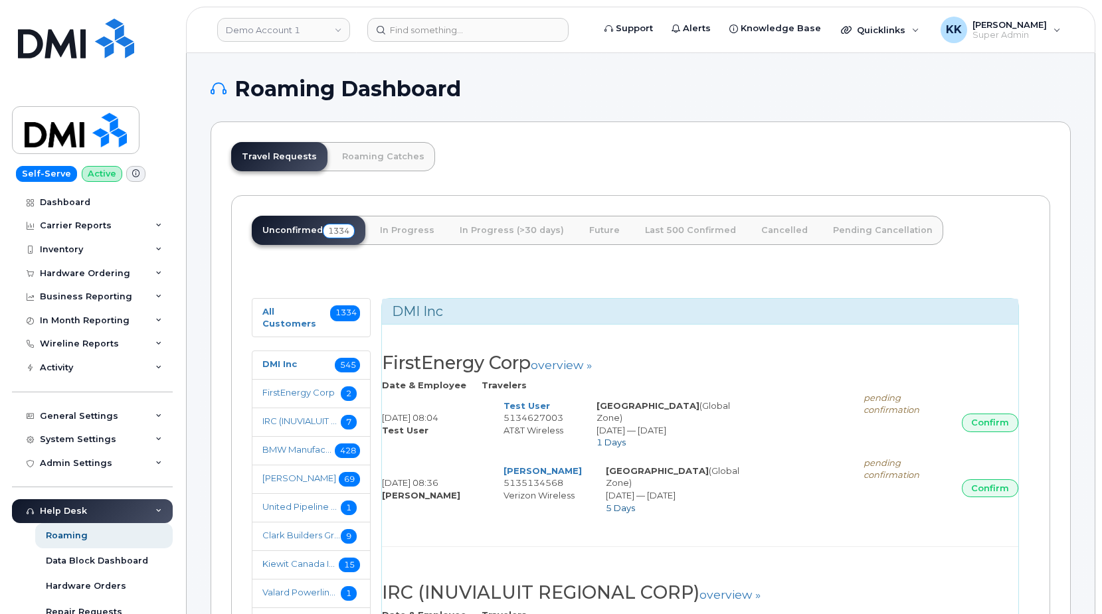
select select
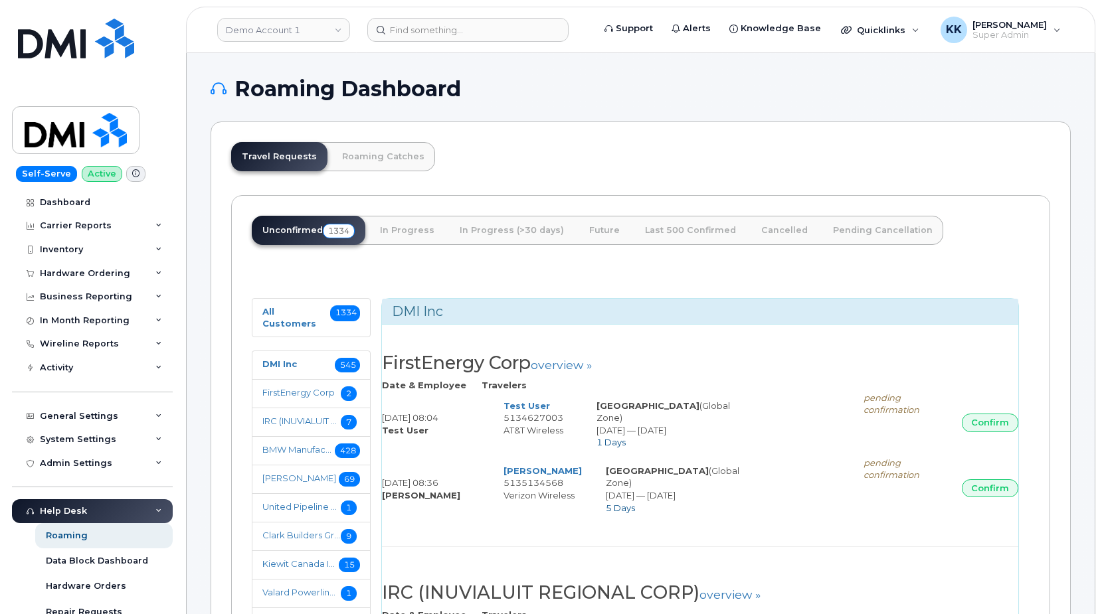
select select
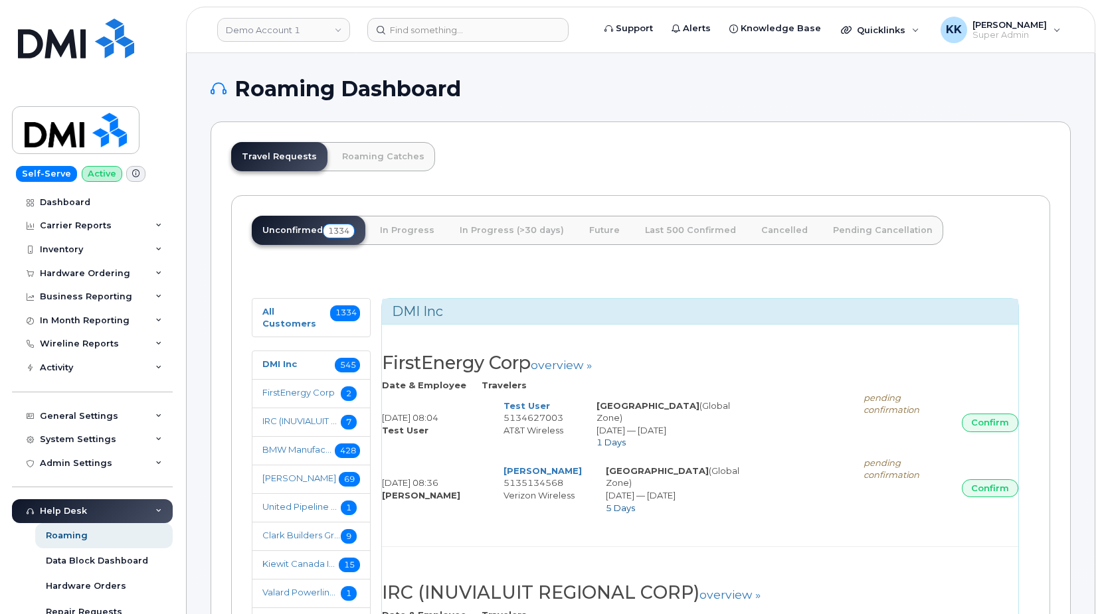
select select
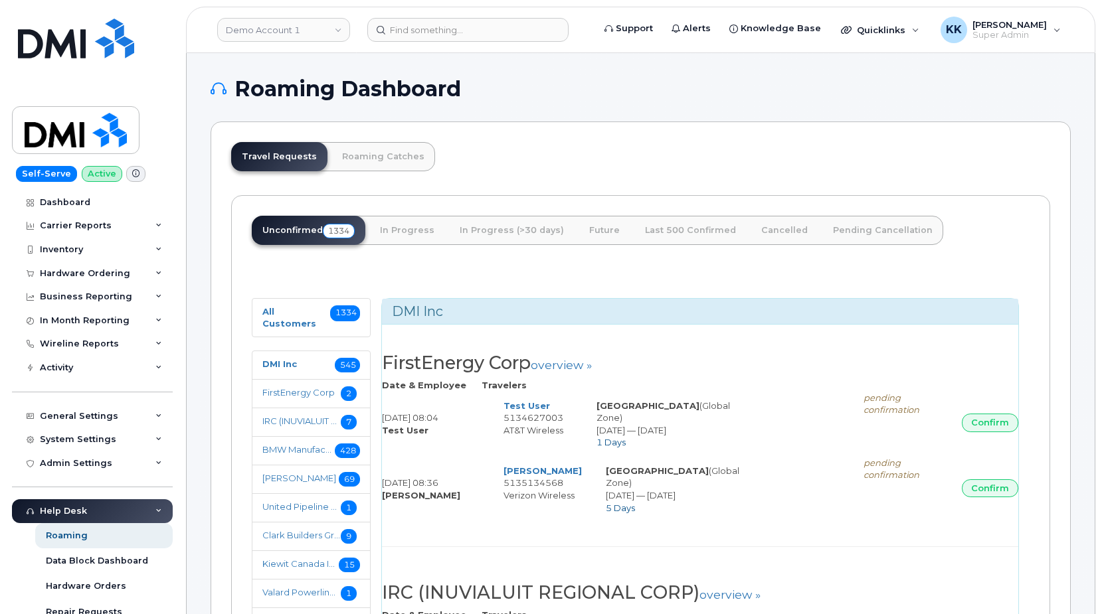
select select
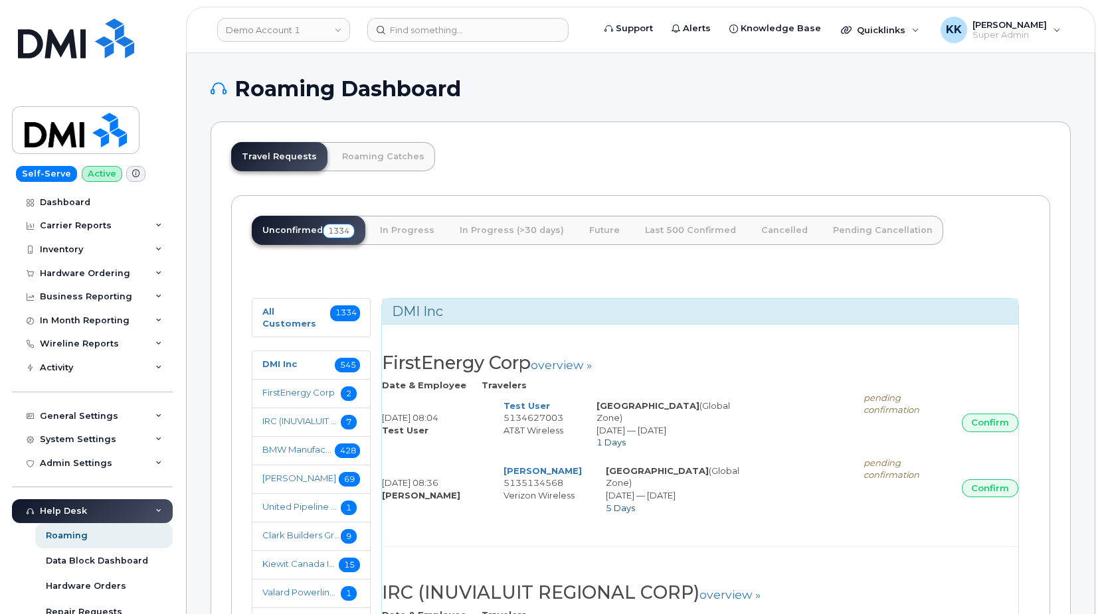
select select
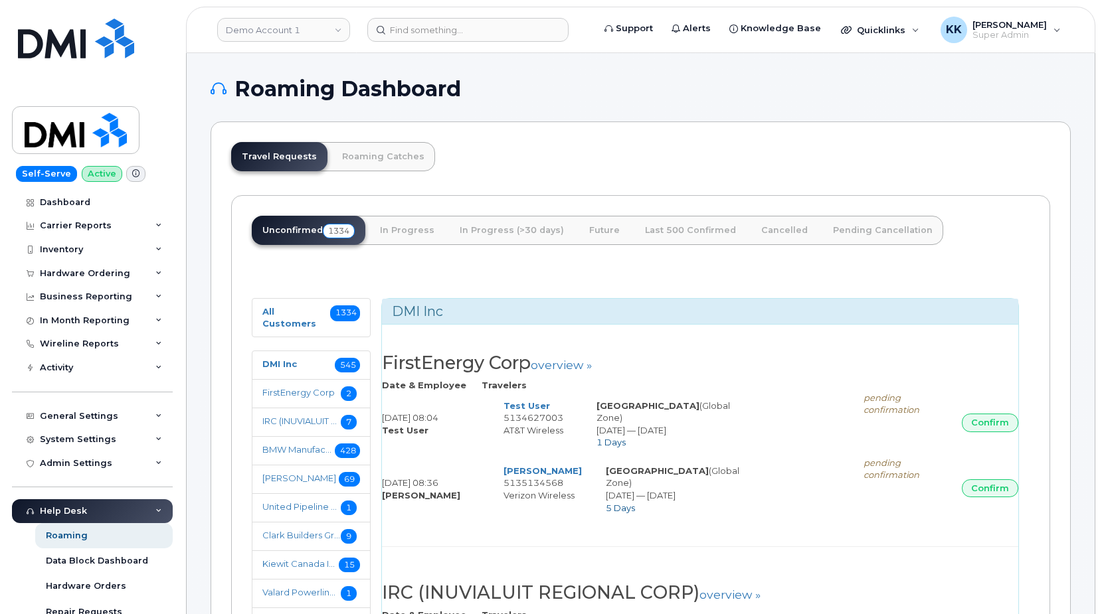
select select
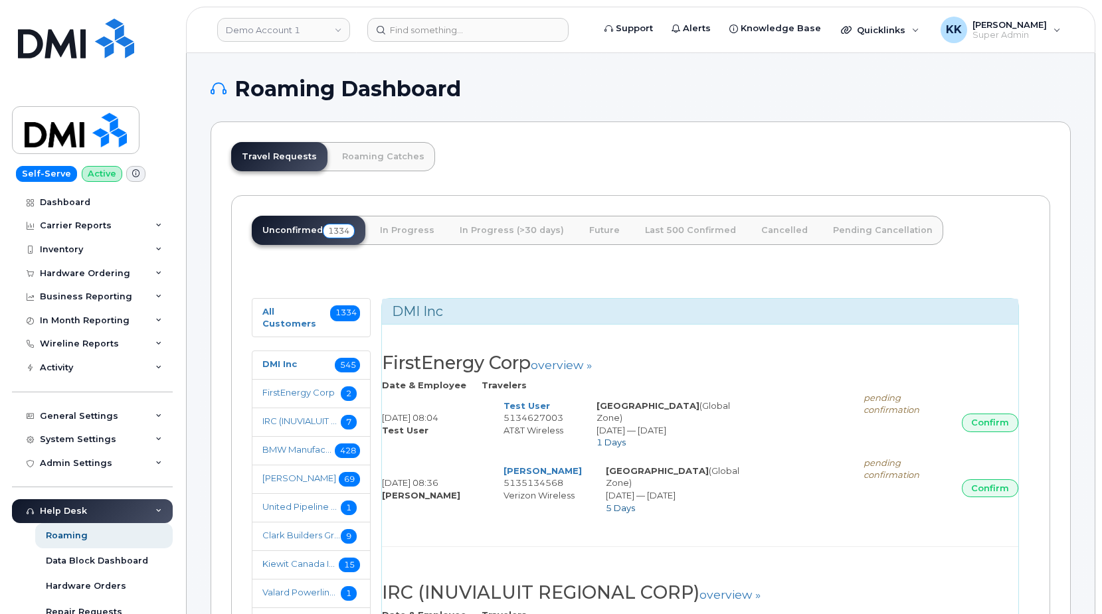
select select
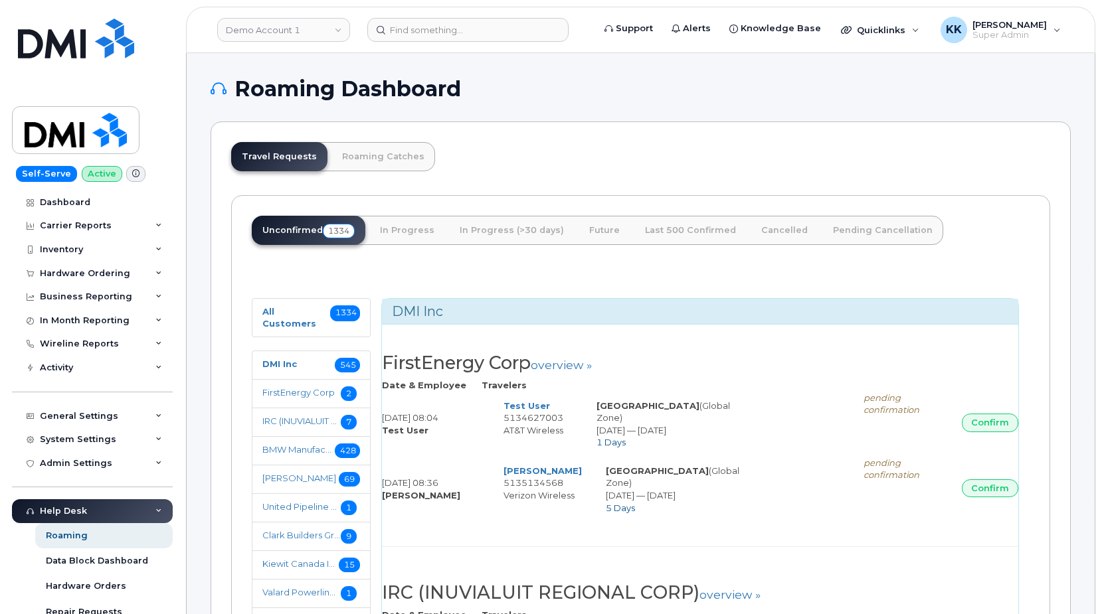
select select
